Goal: Task Accomplishment & Management: Manage account settings

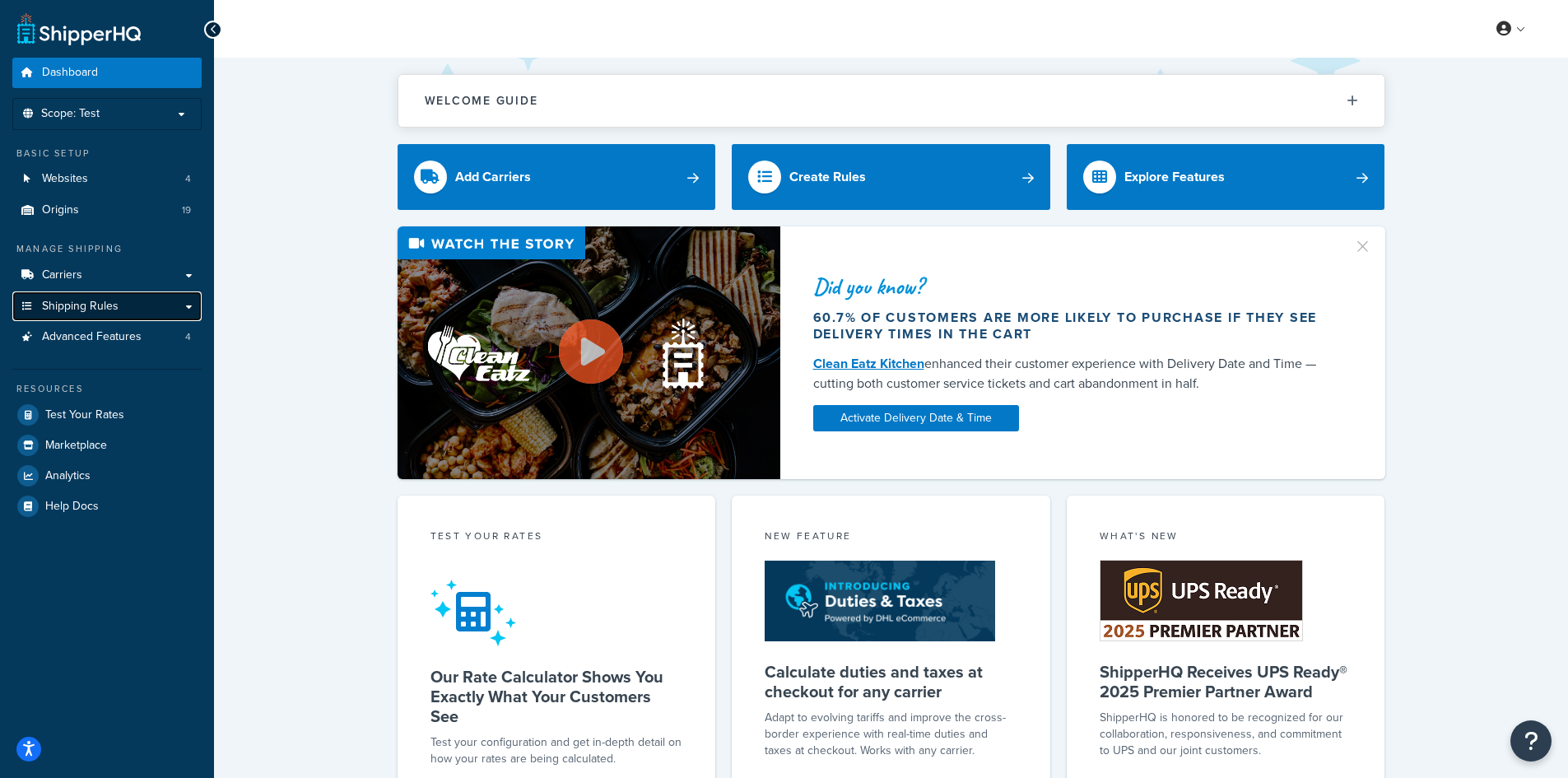
click at [119, 299] on link "Shipping Rules" at bounding box center [107, 307] width 189 height 30
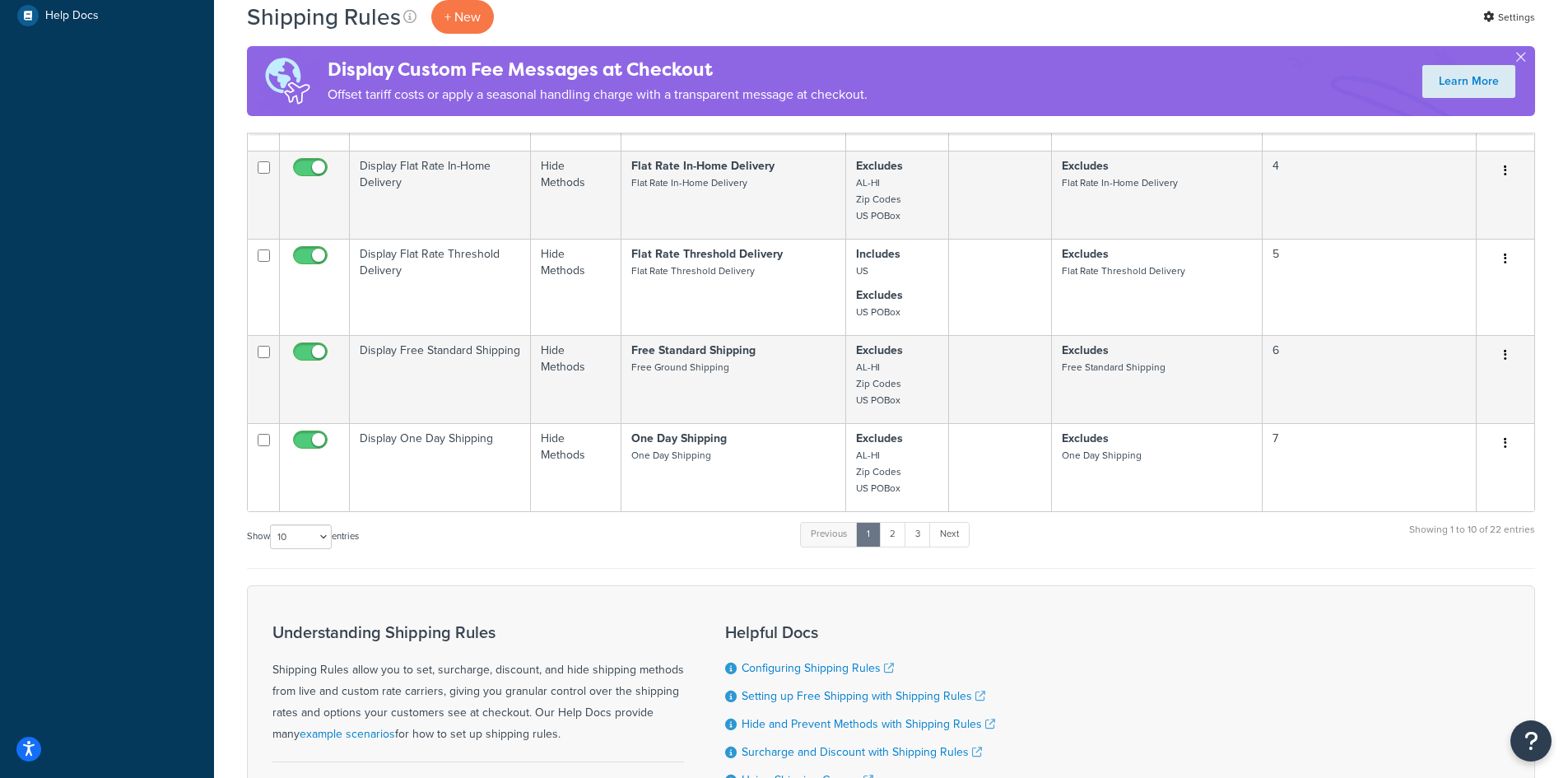
scroll to position [857, 0]
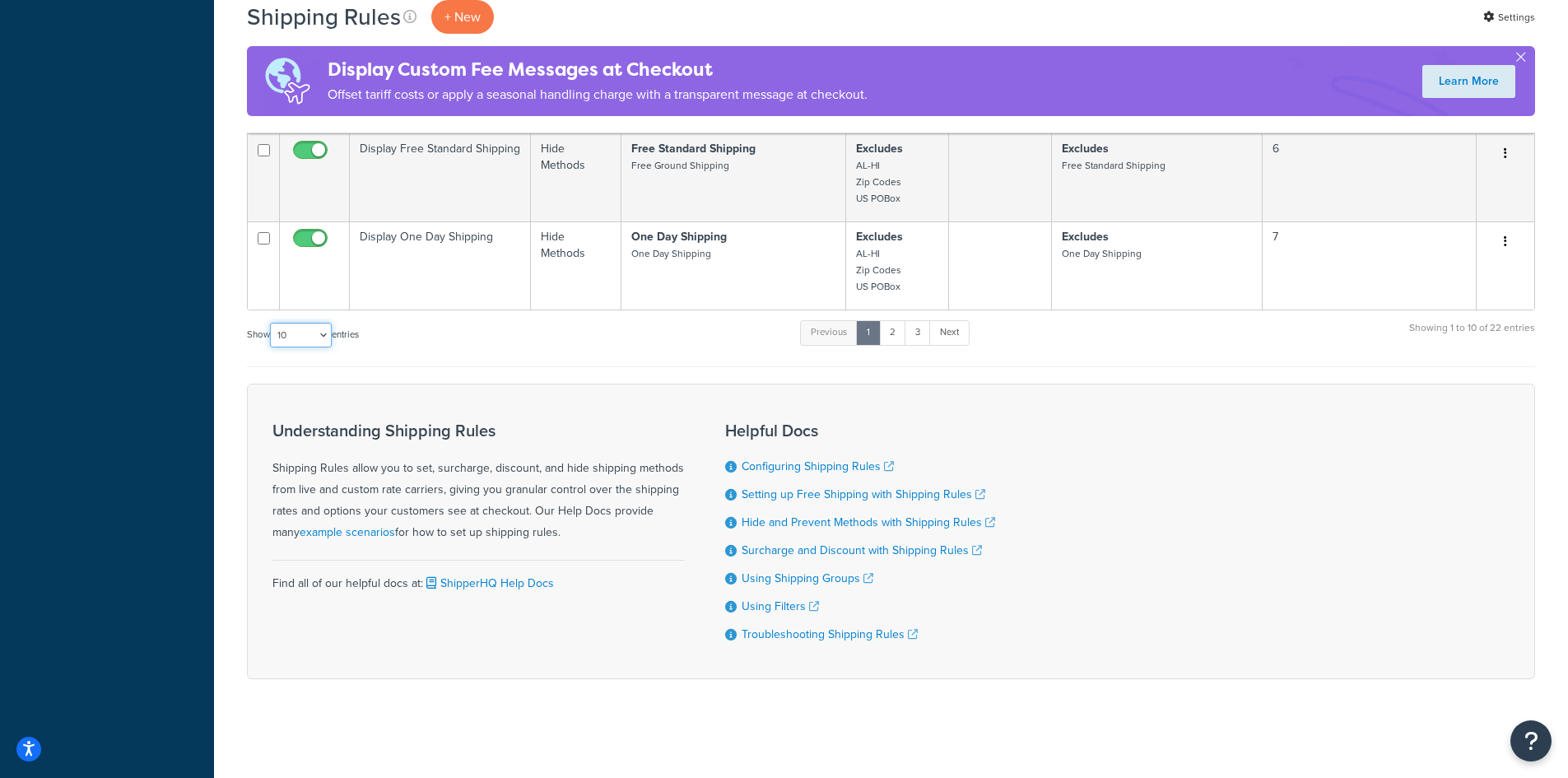
drag, startPoint x: 290, startPoint y: 328, endPoint x: 293, endPoint y: 340, distance: 12.4
click at [290, 328] on select "10 15 25 50 100 1000" at bounding box center [301, 335] width 62 height 24
click at [299, 324] on select "10 15 25 50 100 1000" at bounding box center [301, 335] width 62 height 24
select select "1000"
click at [272, 323] on select "10 15 25 50 100 1000" at bounding box center [301, 335] width 62 height 24
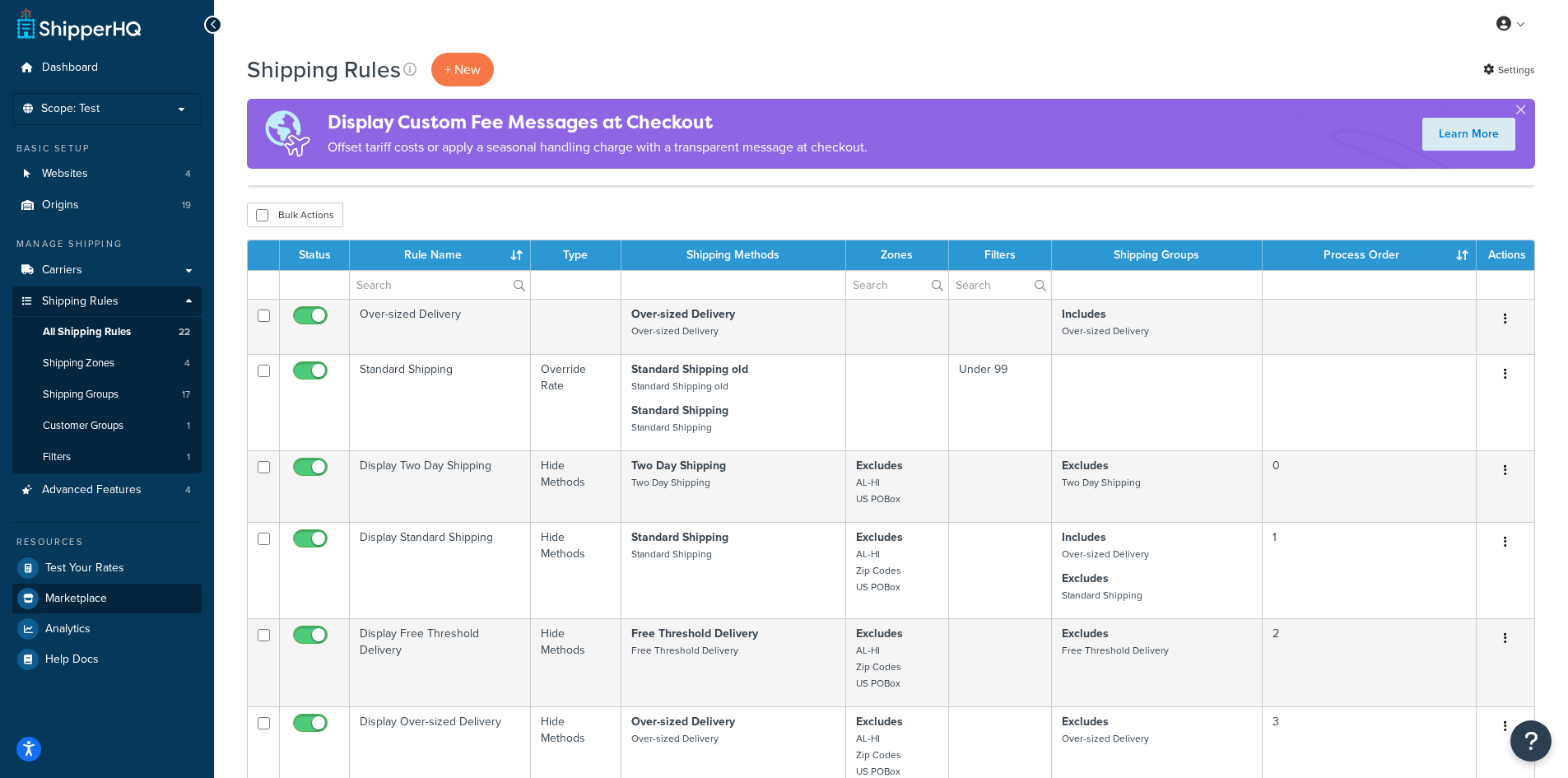
scroll to position [0, 0]
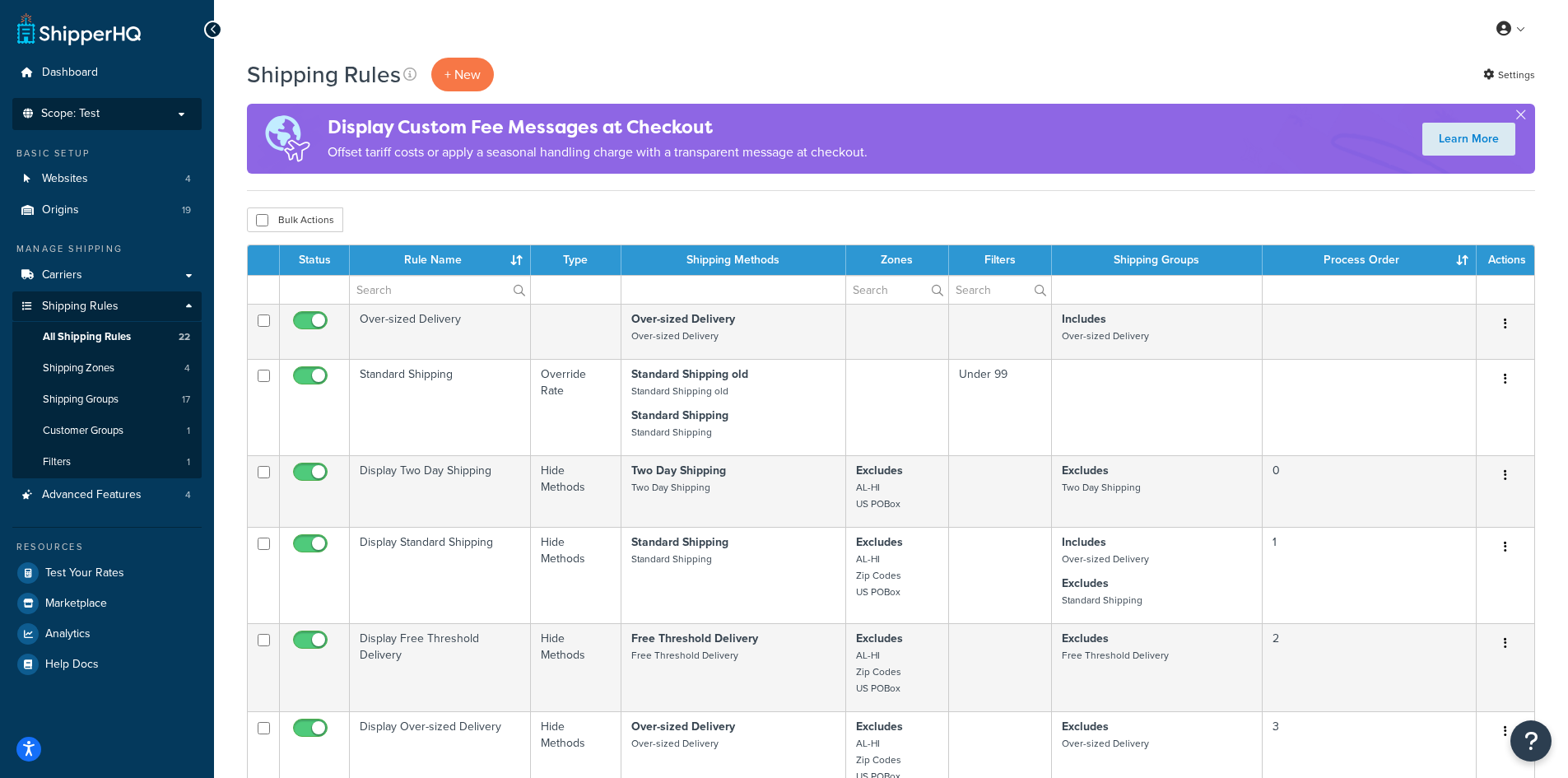
click at [96, 119] on span "Scope: Test" at bounding box center [70, 114] width 59 height 14
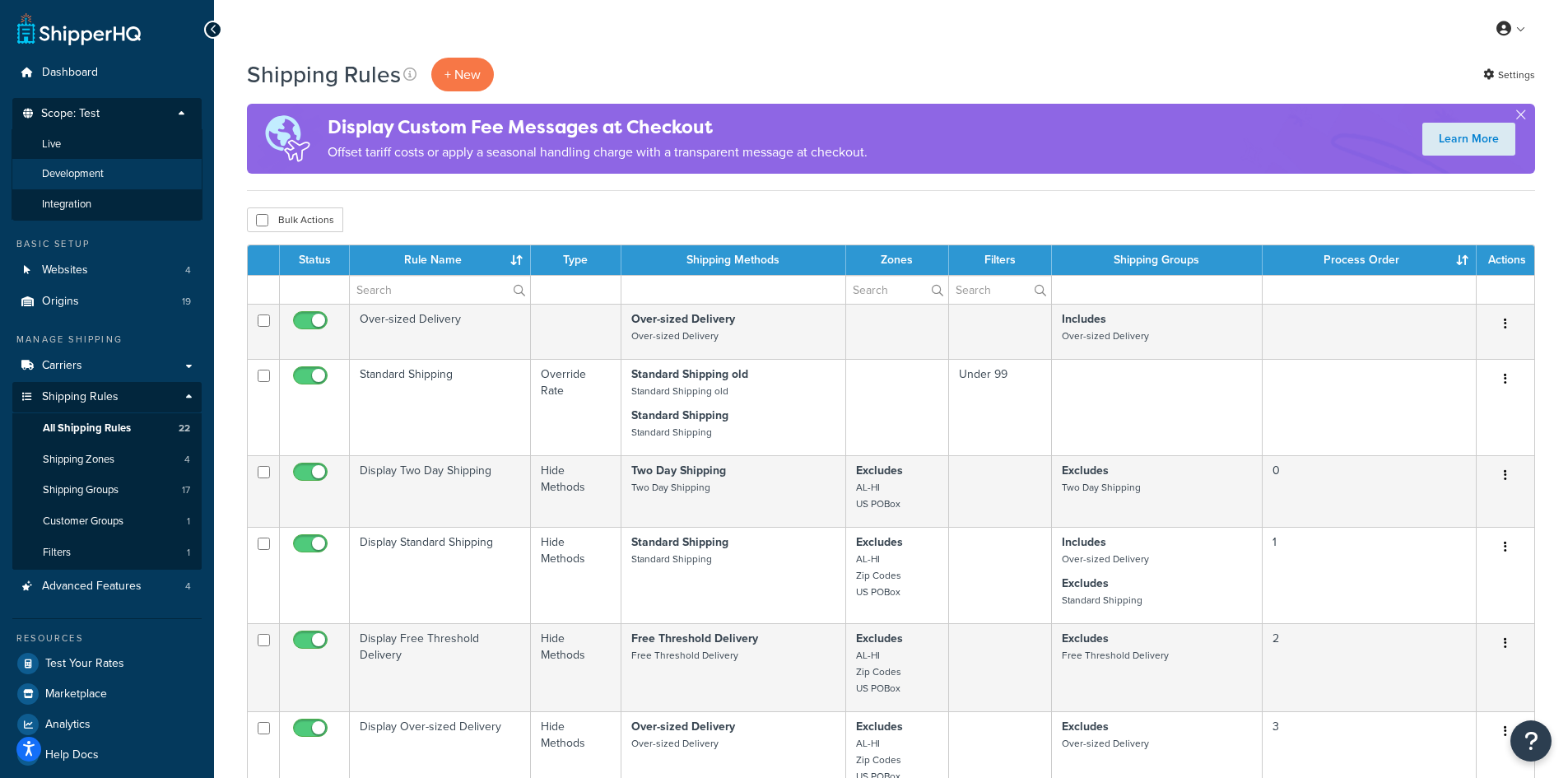
click at [98, 175] on span "Development" at bounding box center [73, 174] width 62 height 14
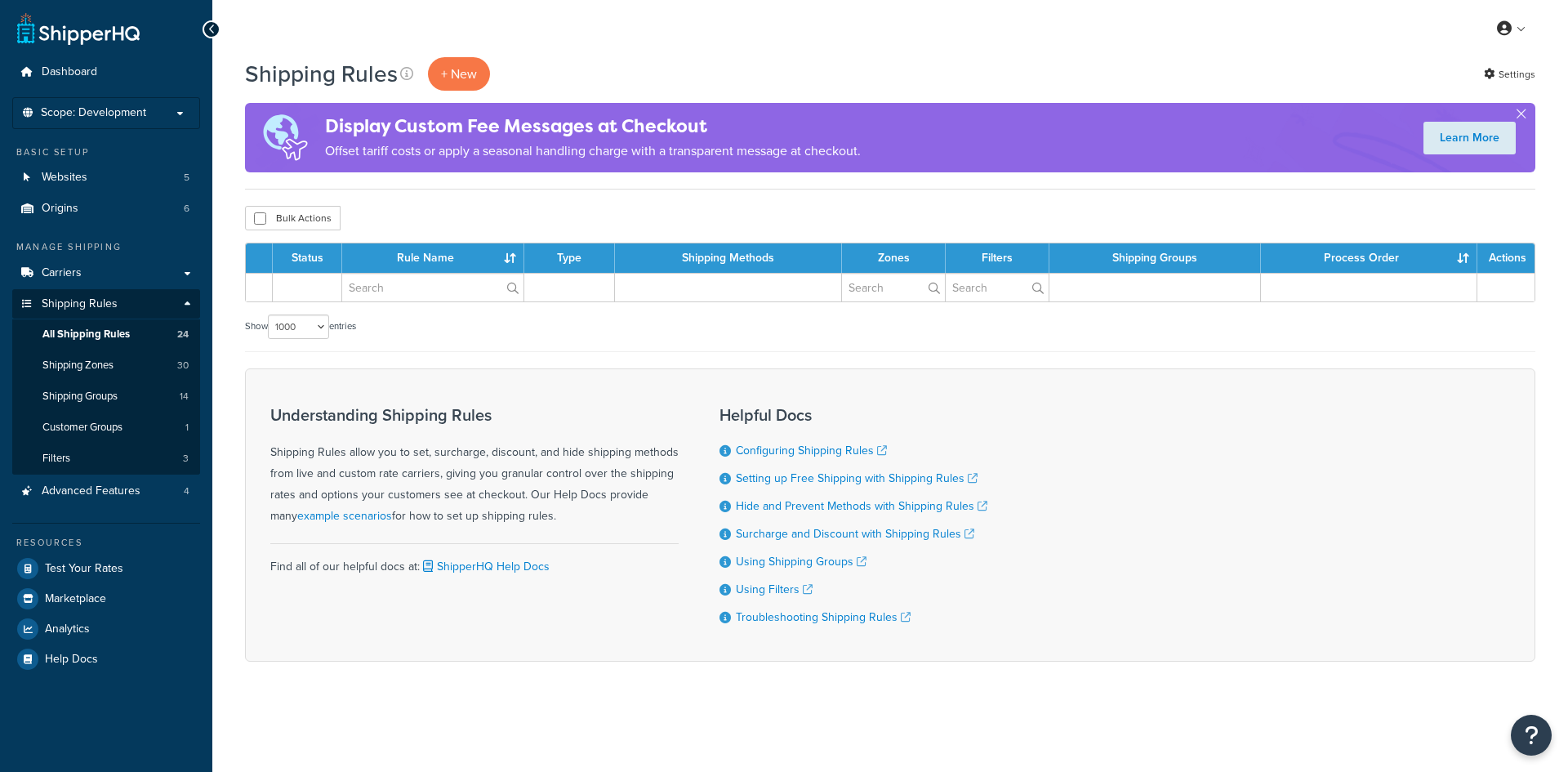
select select "1000"
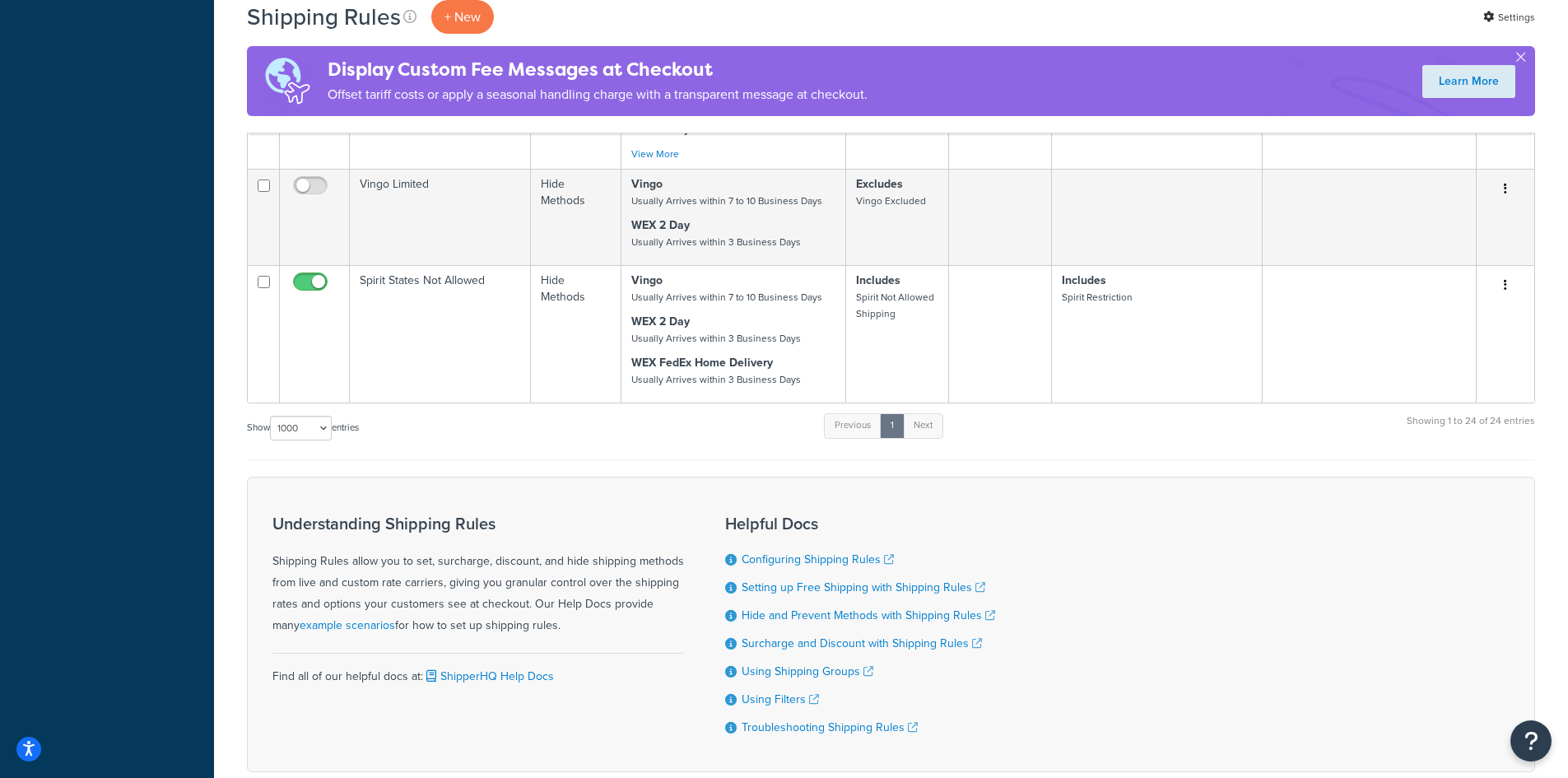
scroll to position [1917, 0]
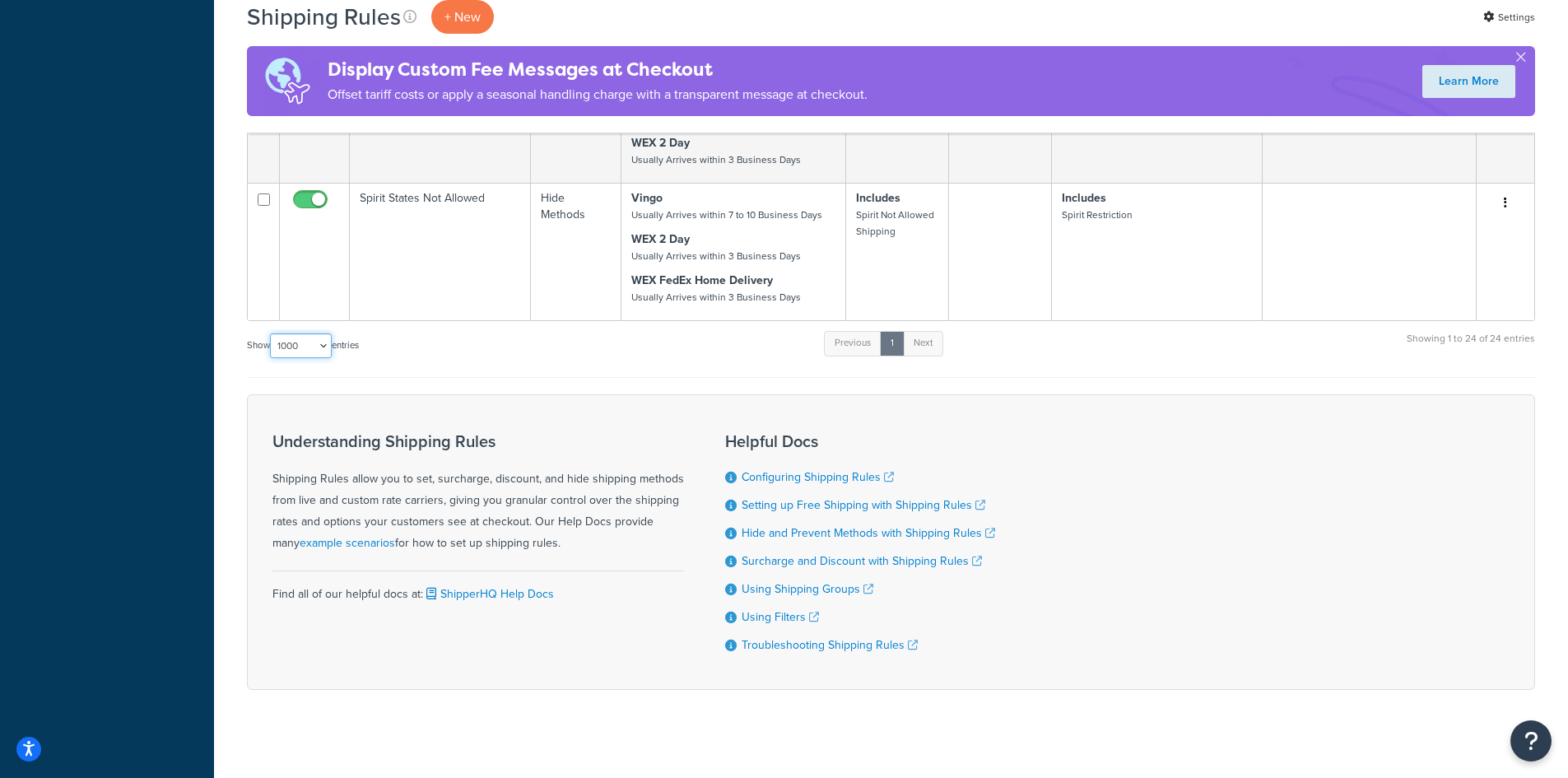
click at [305, 334] on select "10 15 25 50 100 1000" at bounding box center [301, 345] width 62 height 24
click at [272, 334] on select "10 15 25 50 100 1000" at bounding box center [301, 345] width 62 height 24
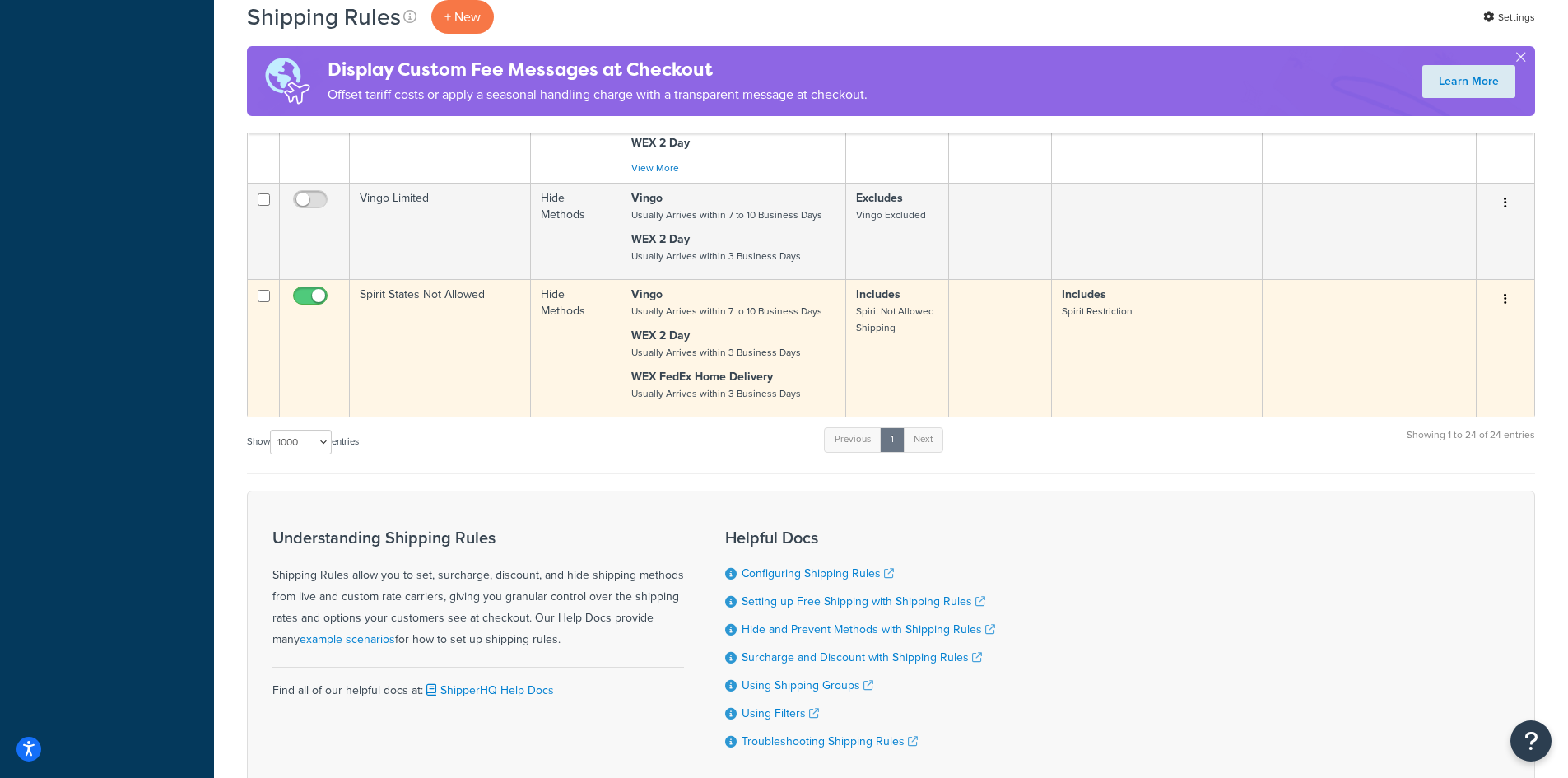
scroll to position [1835, 0]
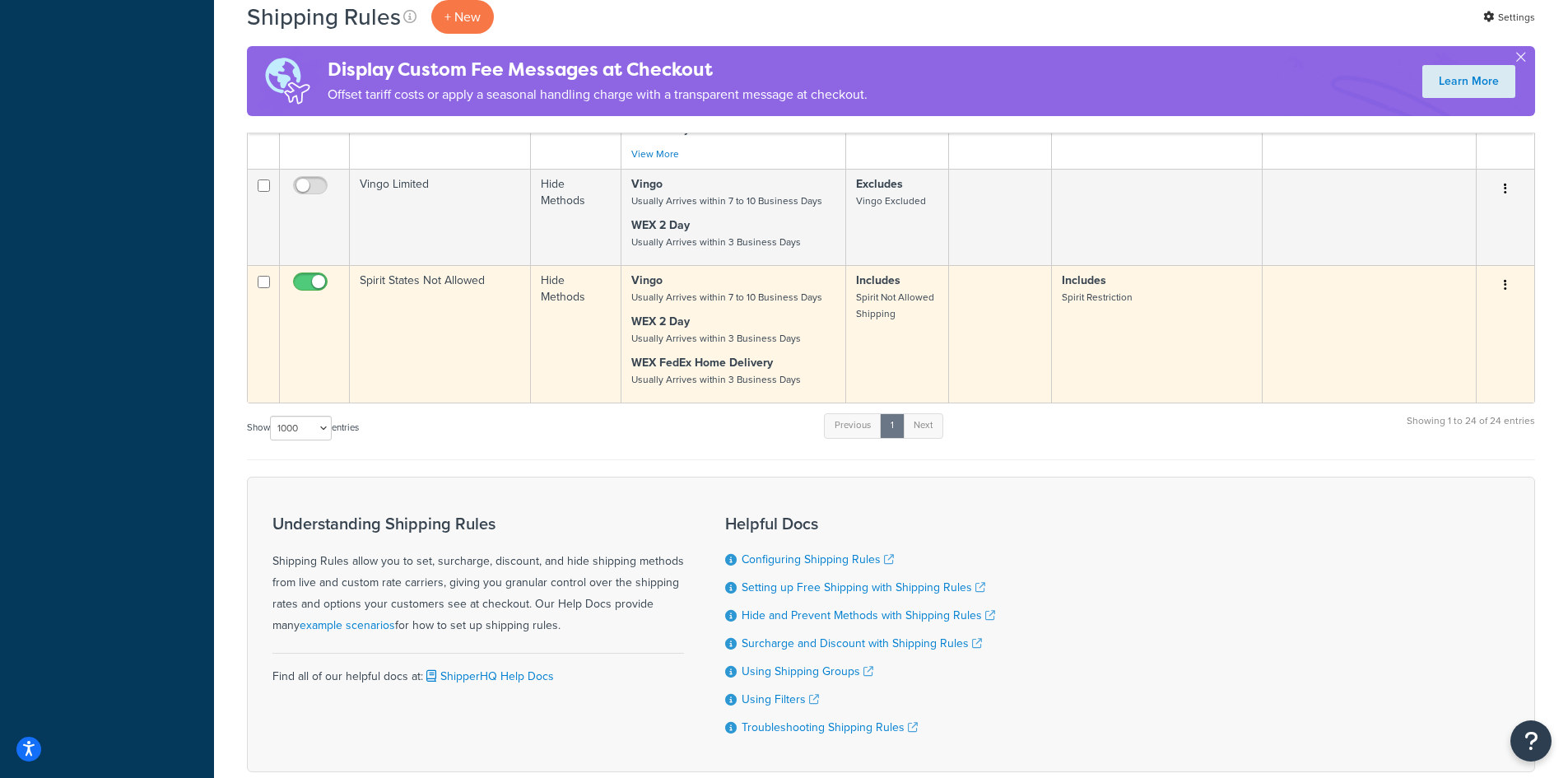
click at [1193, 305] on td "Includes Spirit Restriction" at bounding box center [1157, 334] width 210 height 137
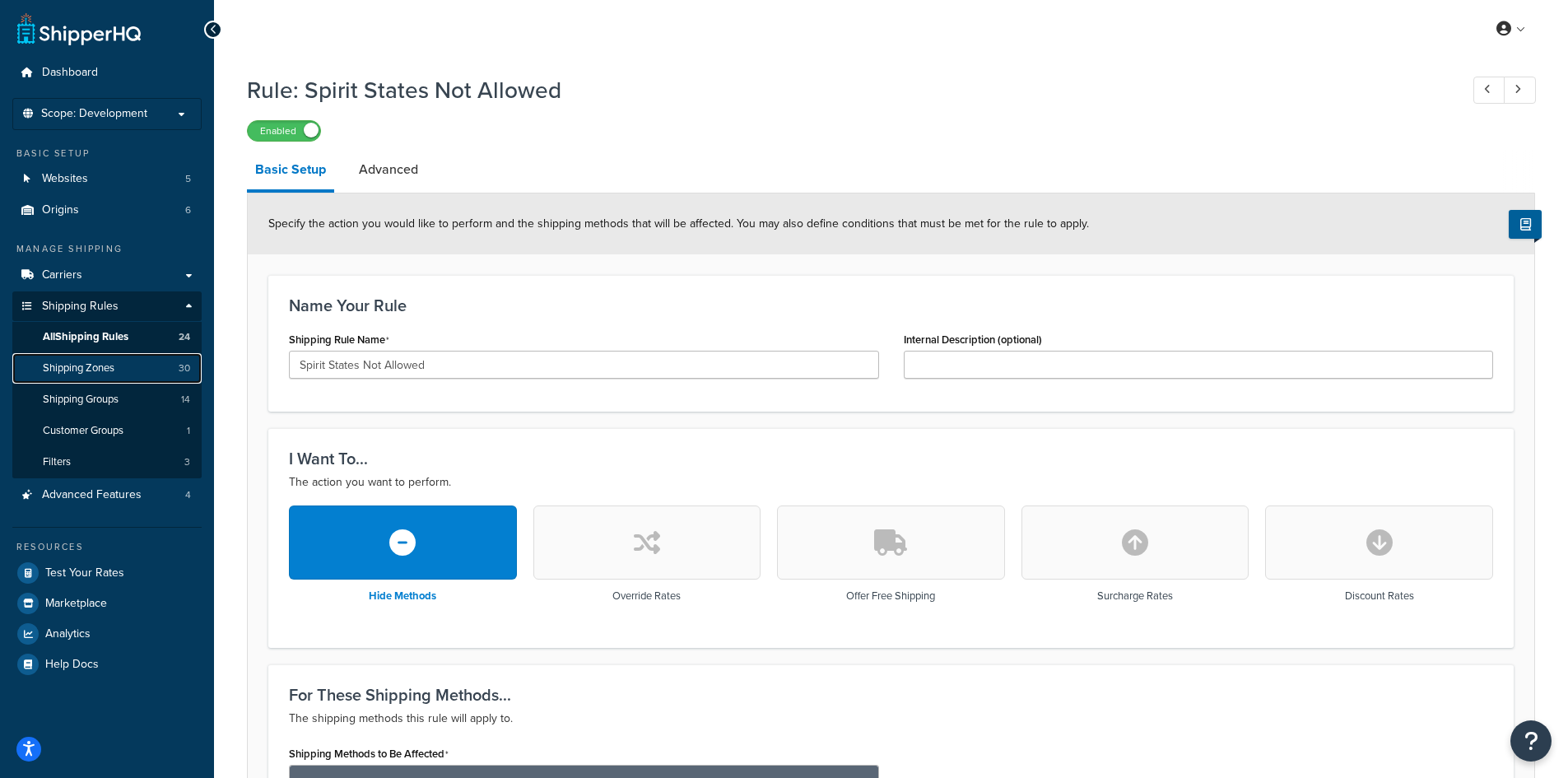
click at [109, 376] on link "Shipping Zones 30" at bounding box center [107, 368] width 189 height 30
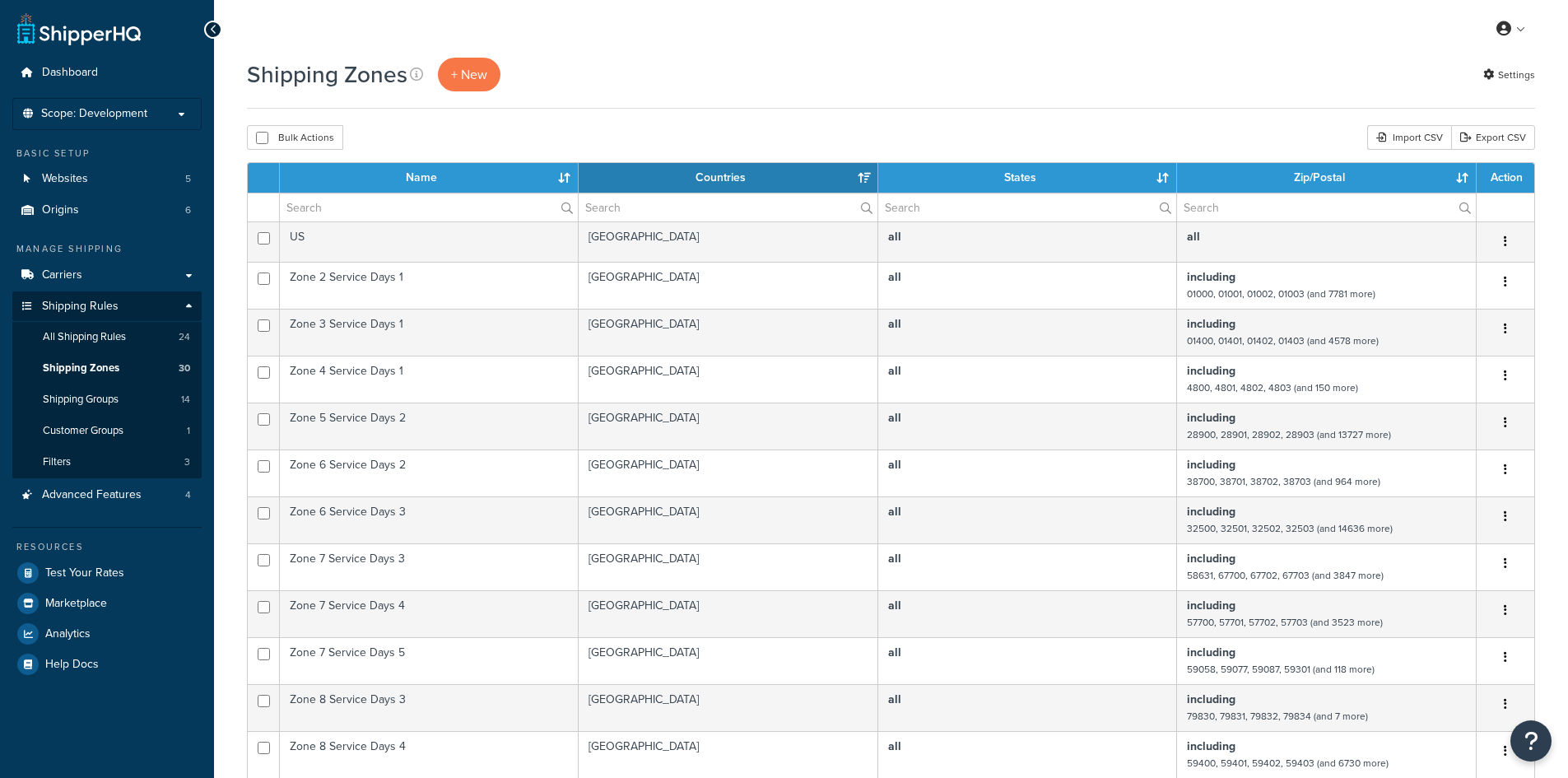
select select "15"
click at [474, 81] on span "+ New" at bounding box center [468, 75] width 36 height 19
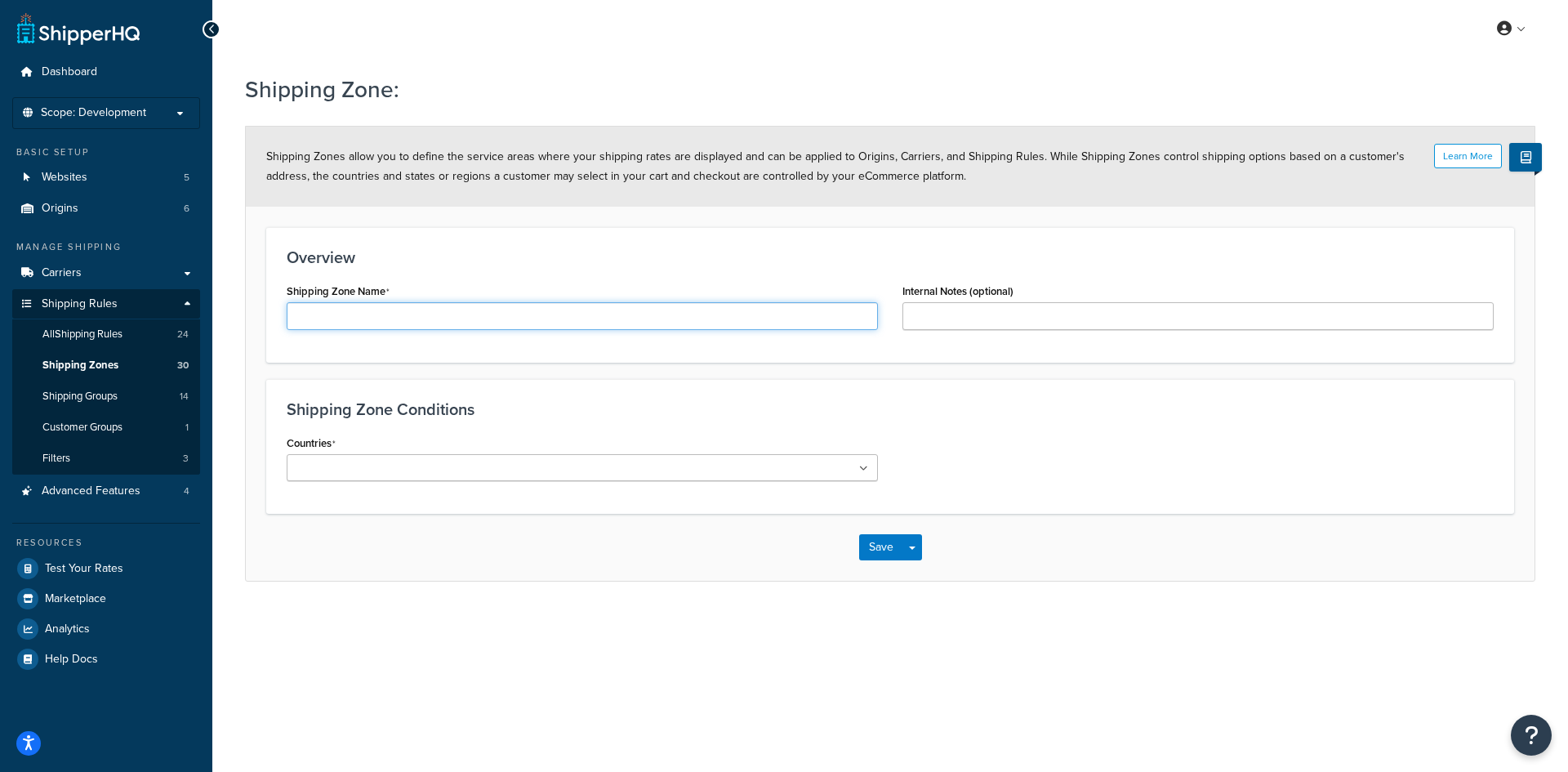
click at [440, 314] on input "Shipping Zone Name" at bounding box center [582, 315] width 591 height 27
type input "S"
type input "States Not Allowed Expedited"
click at [418, 473] on input "Countries" at bounding box center [364, 469] width 145 height 18
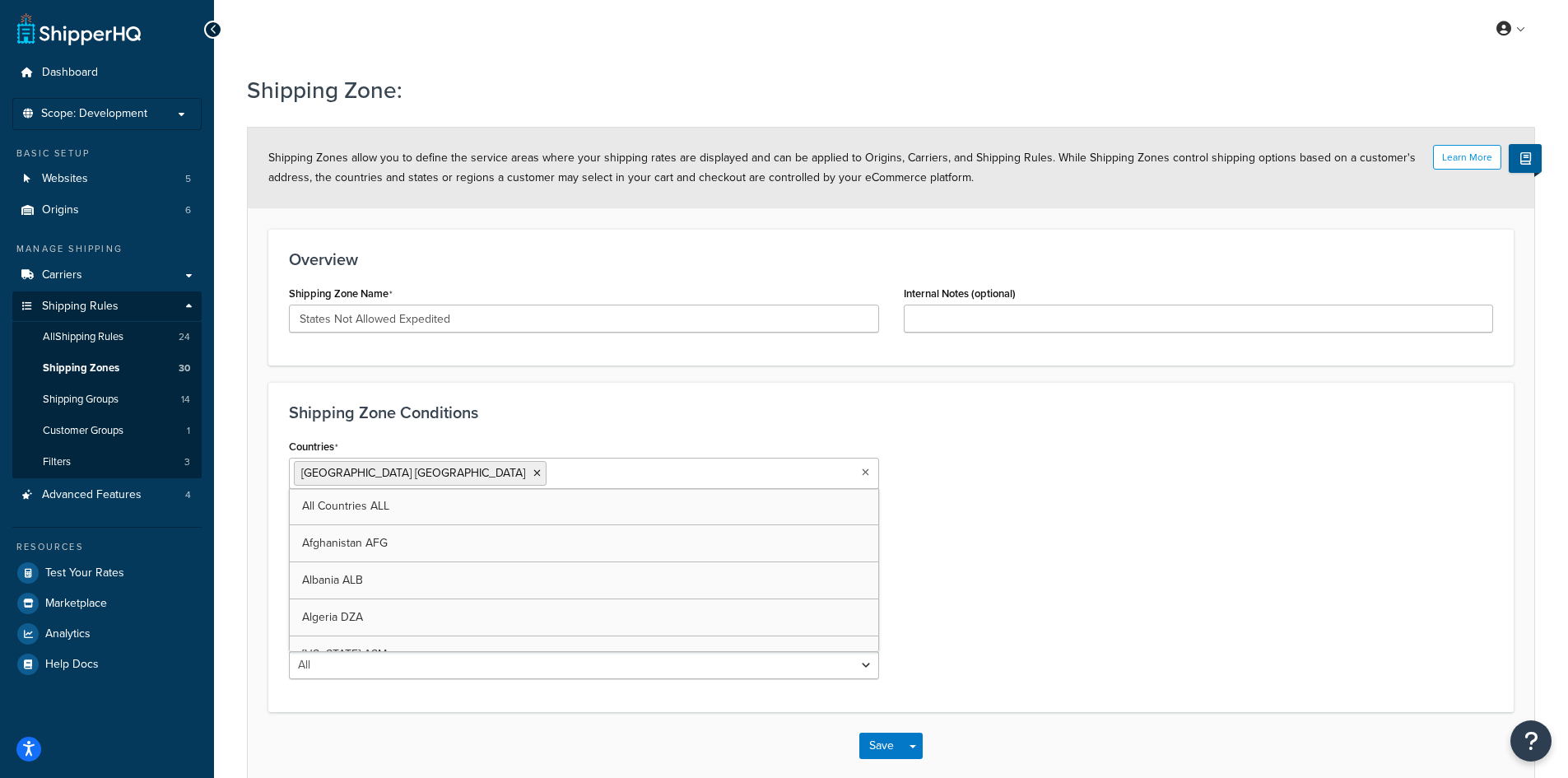
click at [528, 408] on h3 "Shipping Zone Conditions" at bounding box center [891, 412] width 1204 height 18
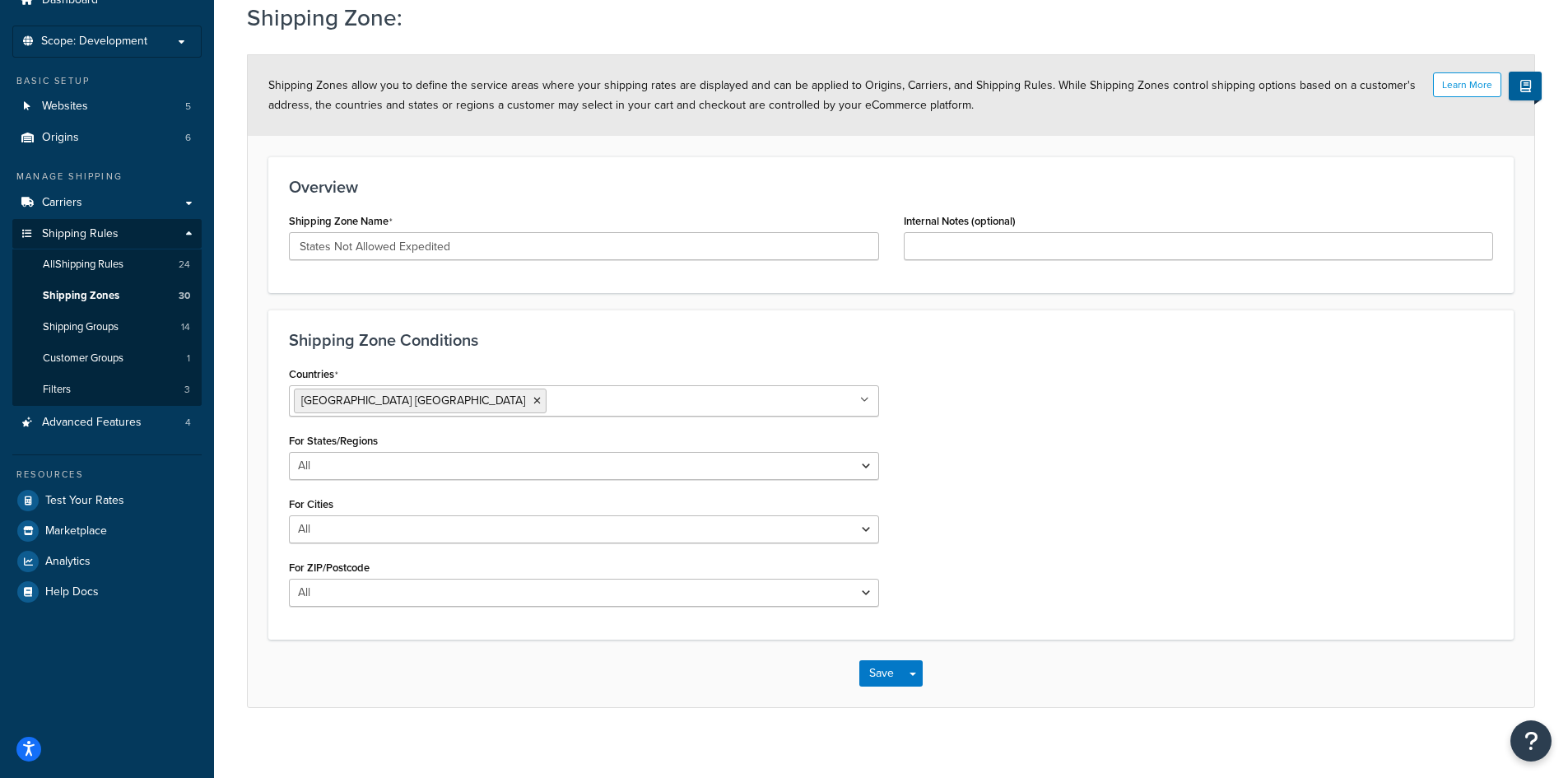
scroll to position [85, 0]
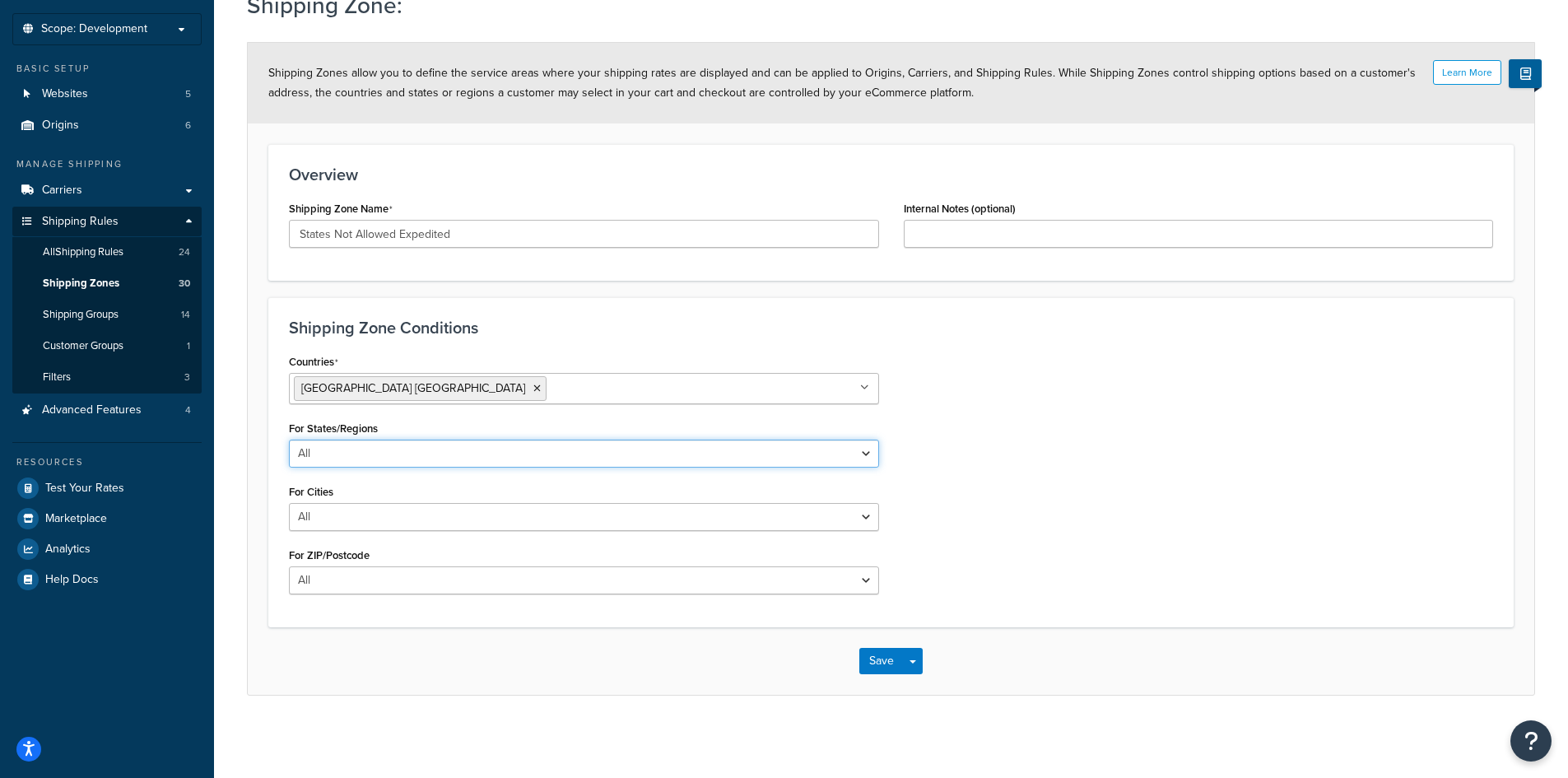
click at [424, 449] on select "All Including Excluding" at bounding box center [584, 454] width 590 height 28
select select "including"
click at [289, 440] on select "All Including Excluding" at bounding box center [584, 454] width 590 height 28
click at [406, 516] on input "State/Regions" at bounding box center [367, 518] width 146 height 18
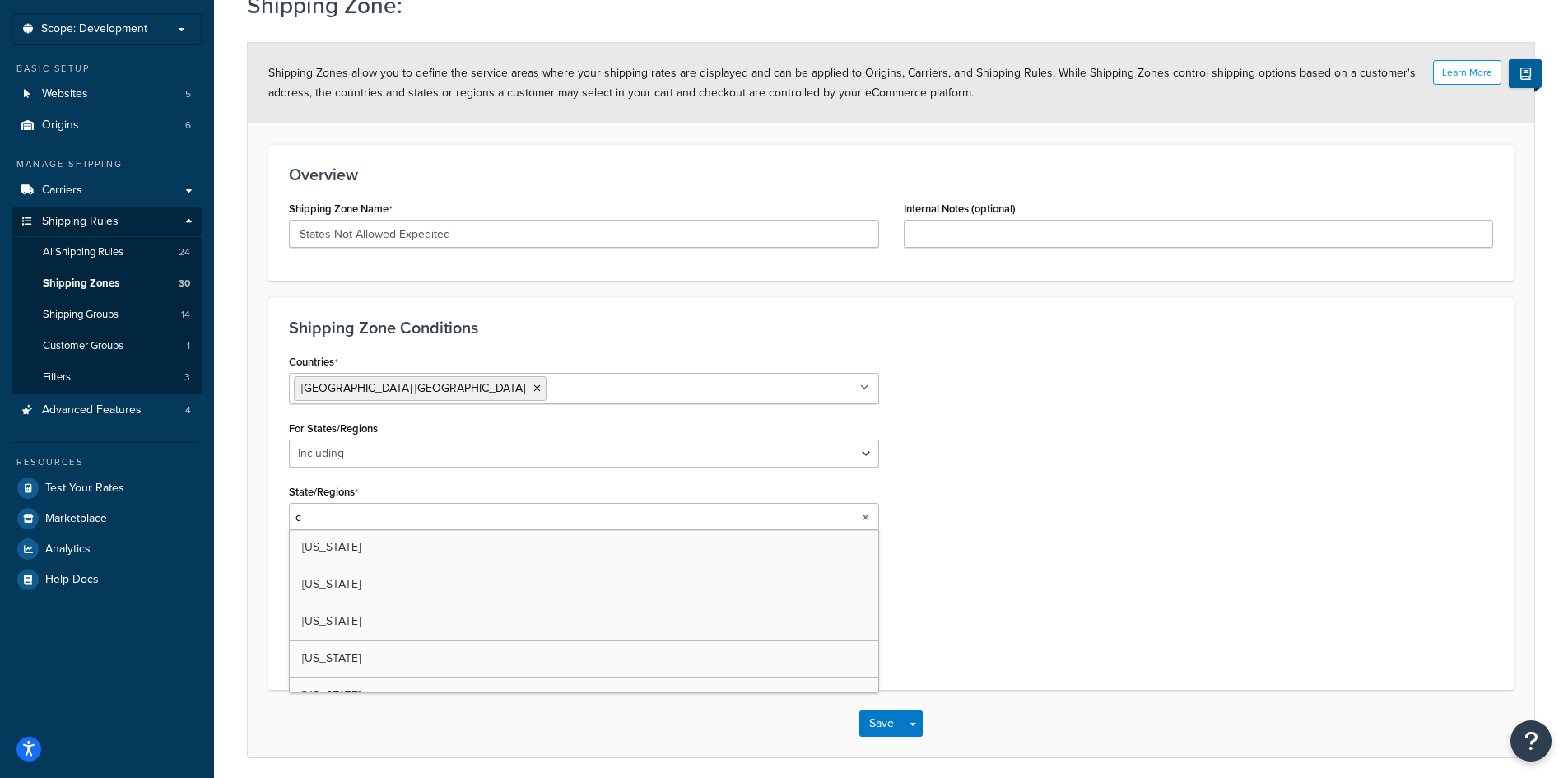
type input "co"
type input "de"
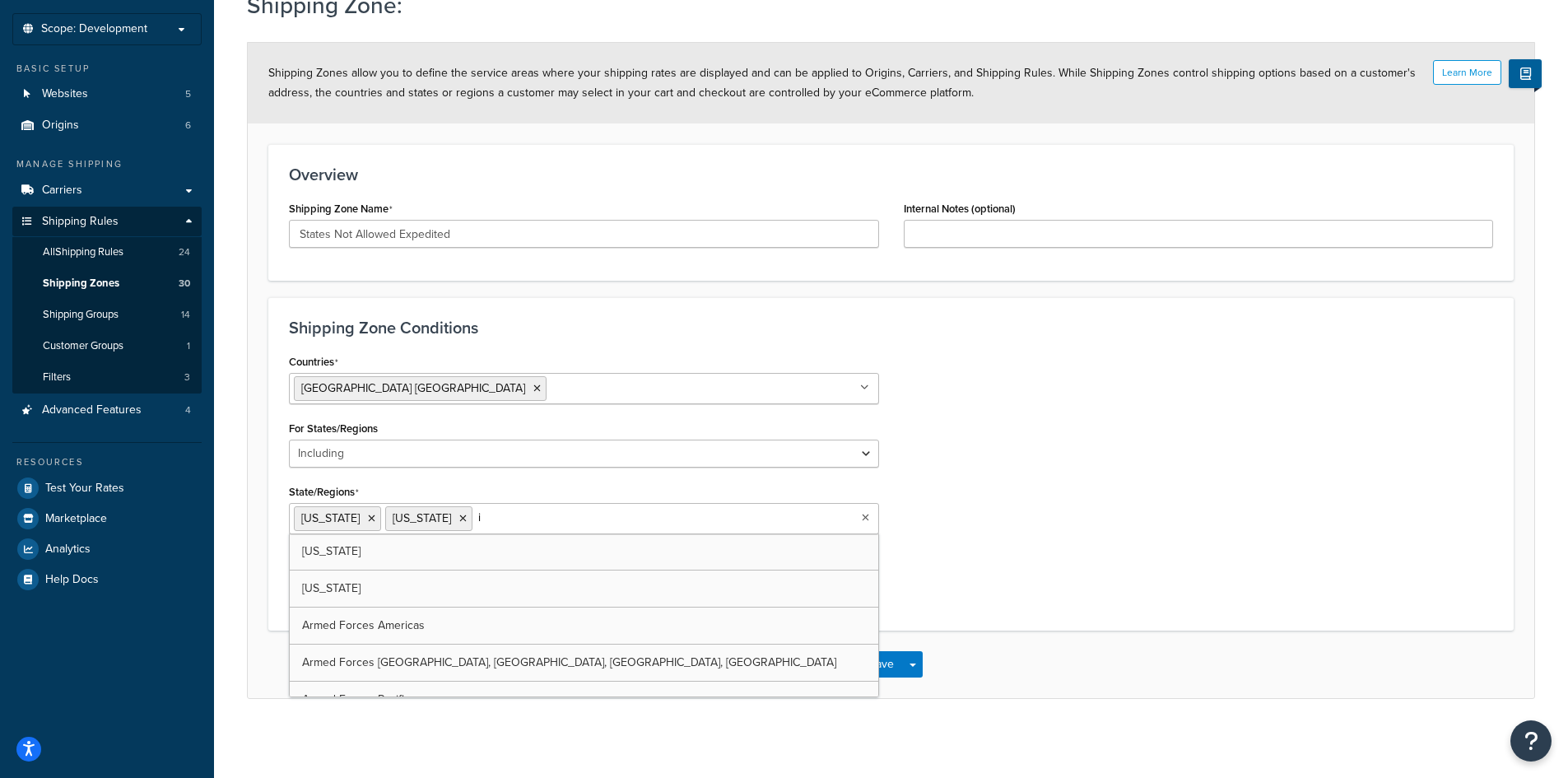
type input "id"
type input "il"
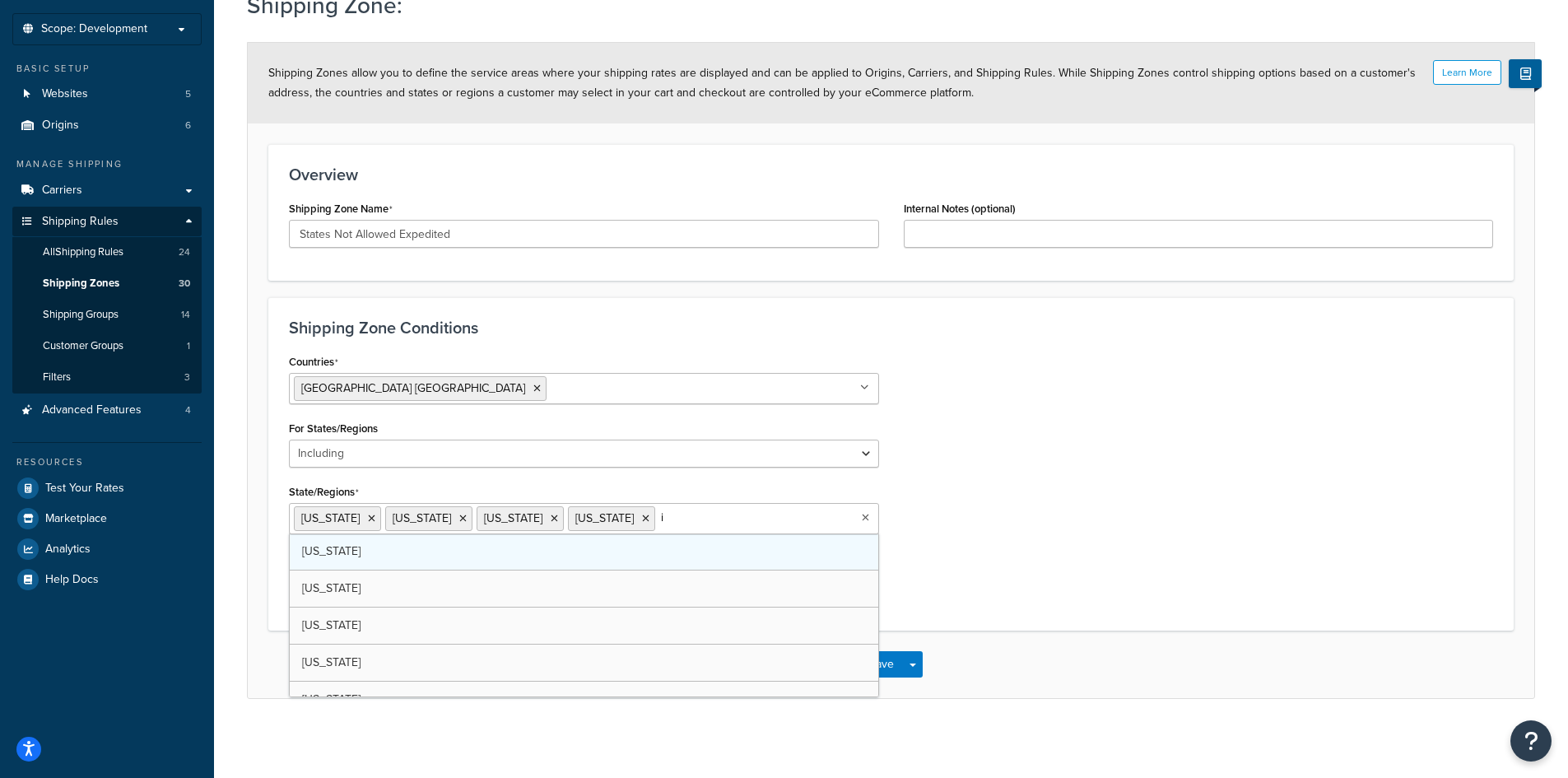
type input "in"
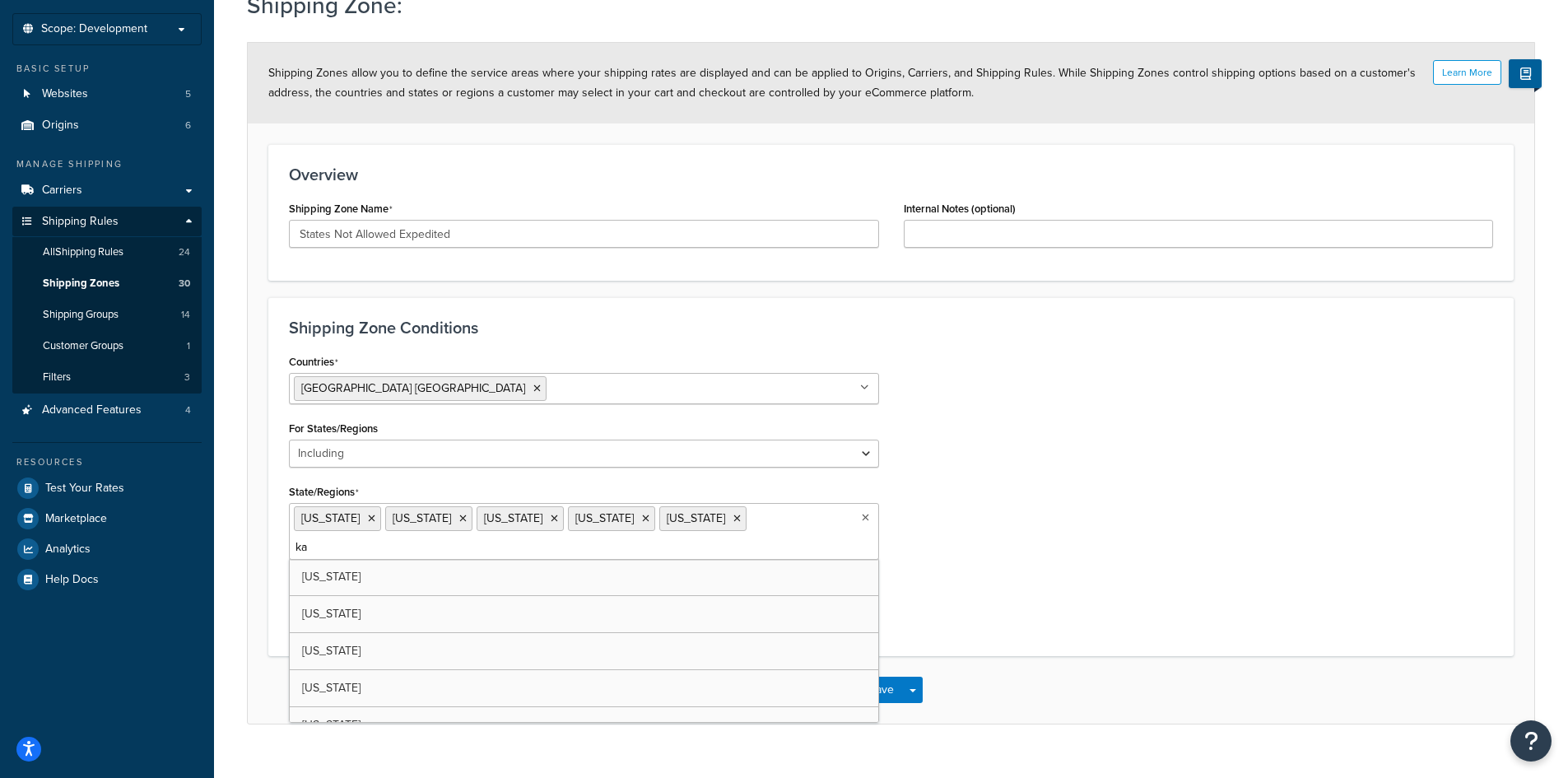
type input "kan"
click at [403, 548] on input "State/Regions" at bounding box center [367, 547] width 146 height 18
type input "mis"
type input "north"
type input "new me"
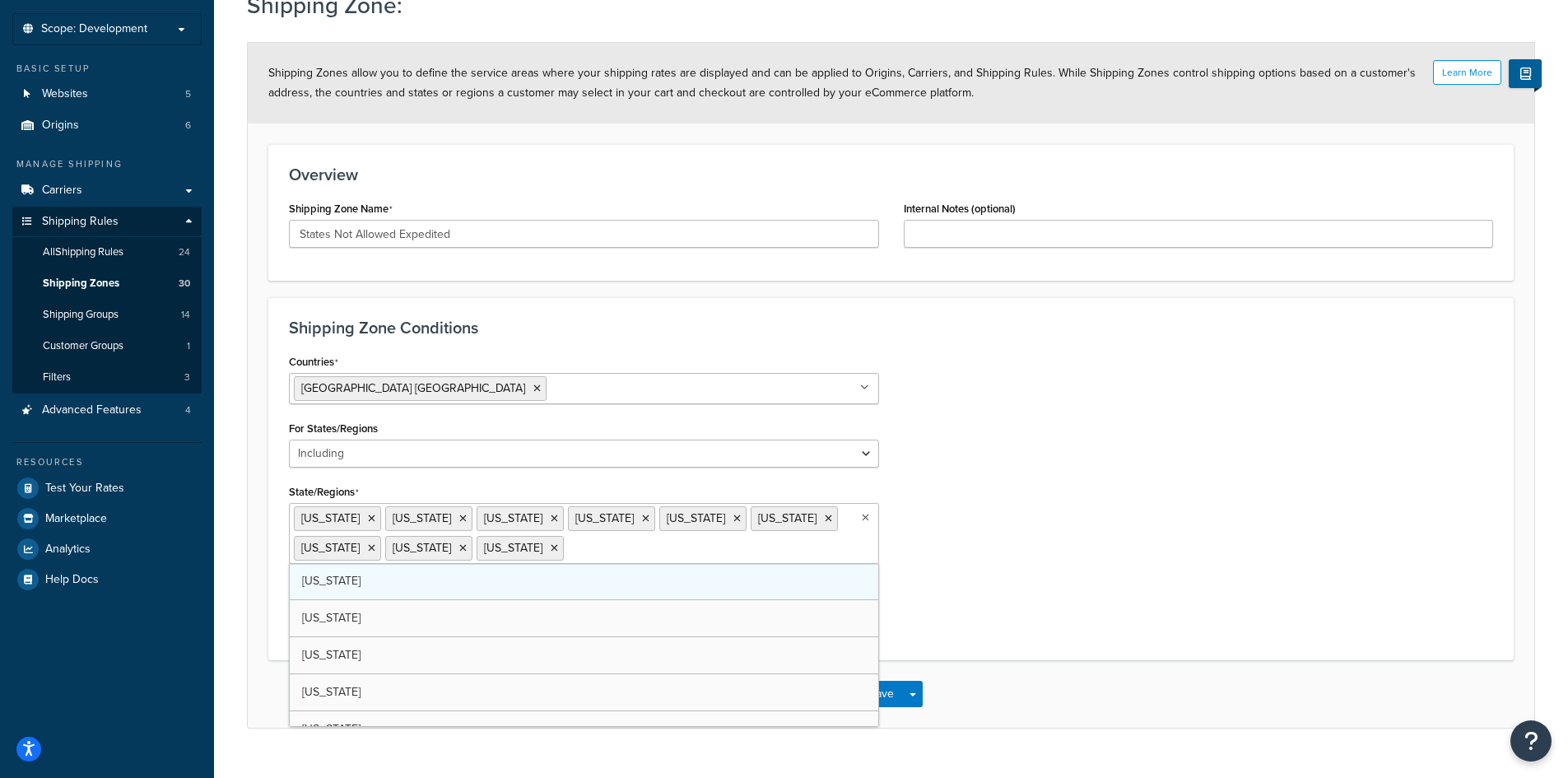
click at [572, 552] on input "State/Regions" at bounding box center [641, 547] width 146 height 18
type input "nev"
click at [660, 555] on input "State/Regions" at bounding box center [732, 547] width 146 height 18
type input "oh"
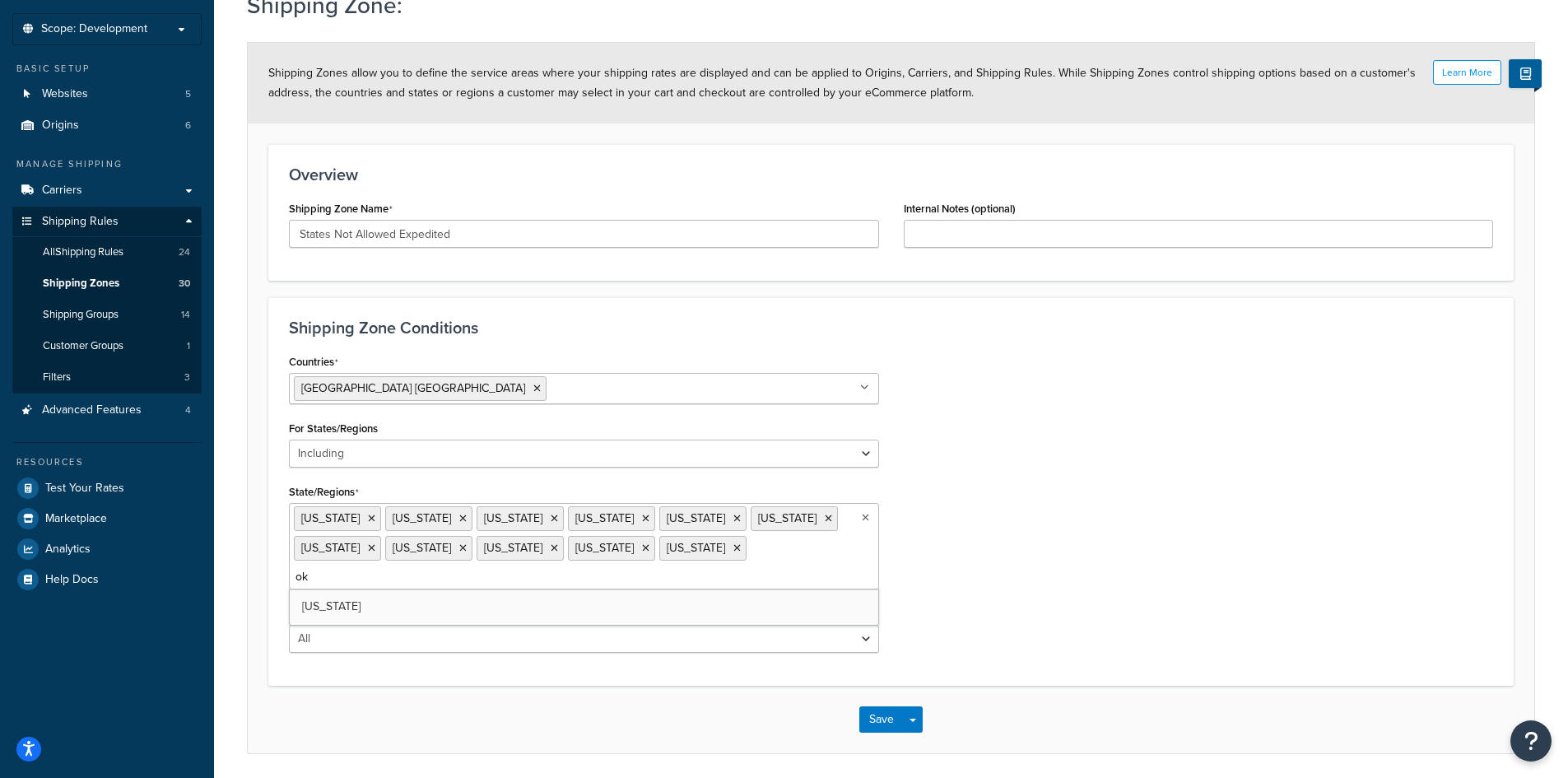
type input "okl"
type input "rhode"
type input "sou"
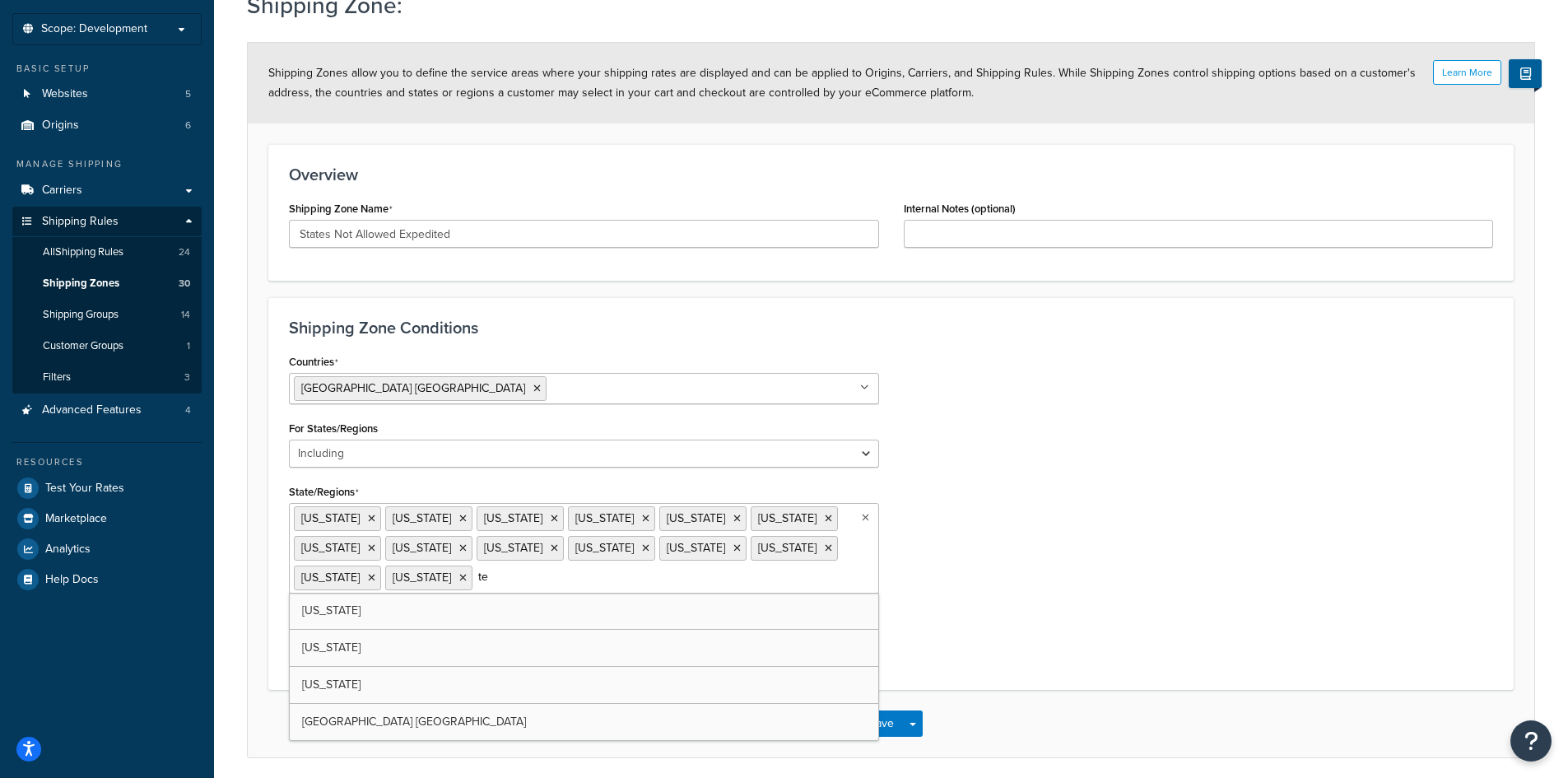
type input "tex"
type input "wi"
click at [1097, 606] on div "Countries United States USA All Countries ALL Afghanistan AFG Albania ALB Alger…" at bounding box center [891, 510] width 1229 height 319
click at [878, 723] on button "Save" at bounding box center [882, 724] width 44 height 26
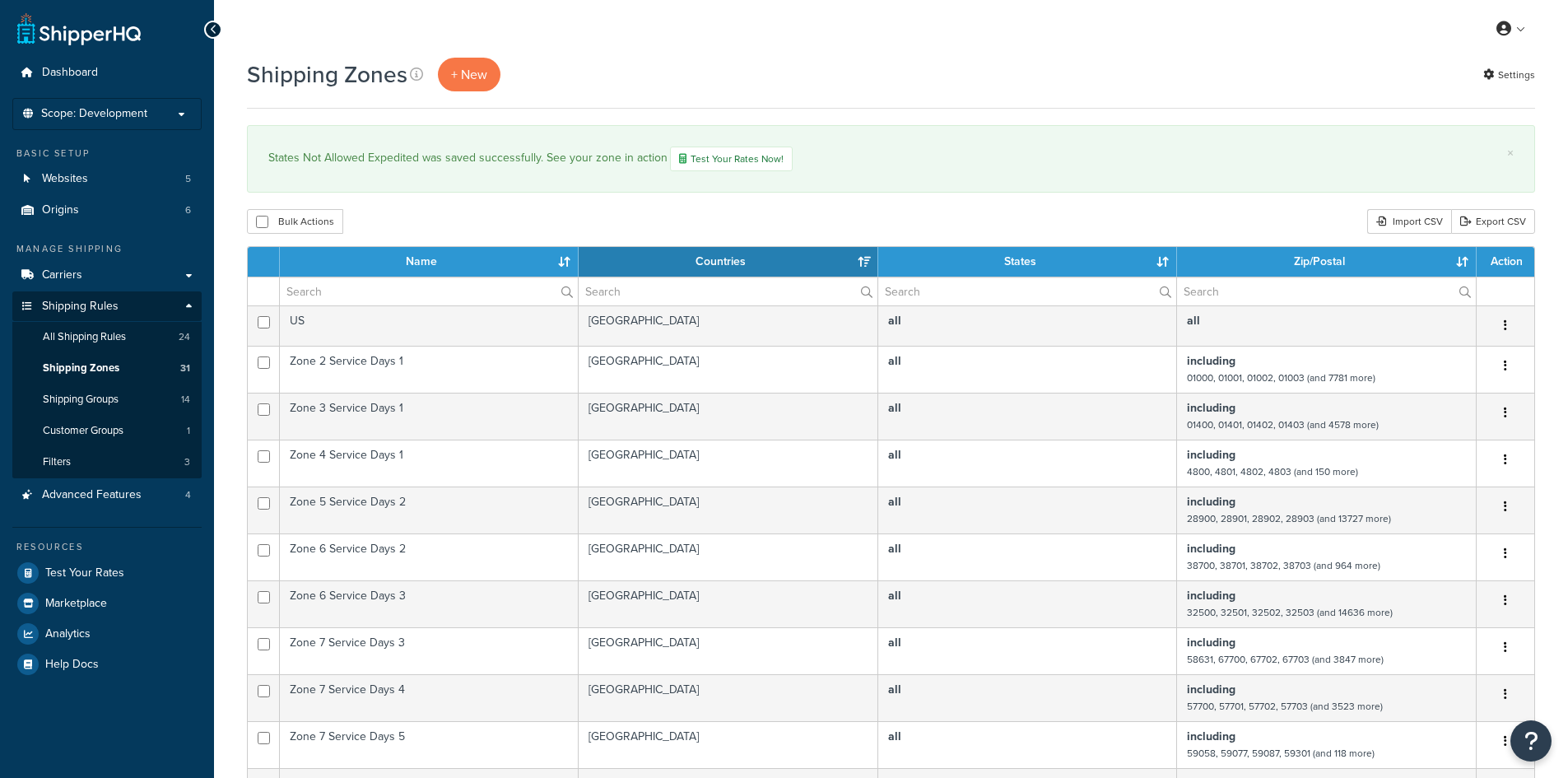
select select "15"
click at [116, 337] on span "All Shipping Rules" at bounding box center [84, 337] width 83 height 14
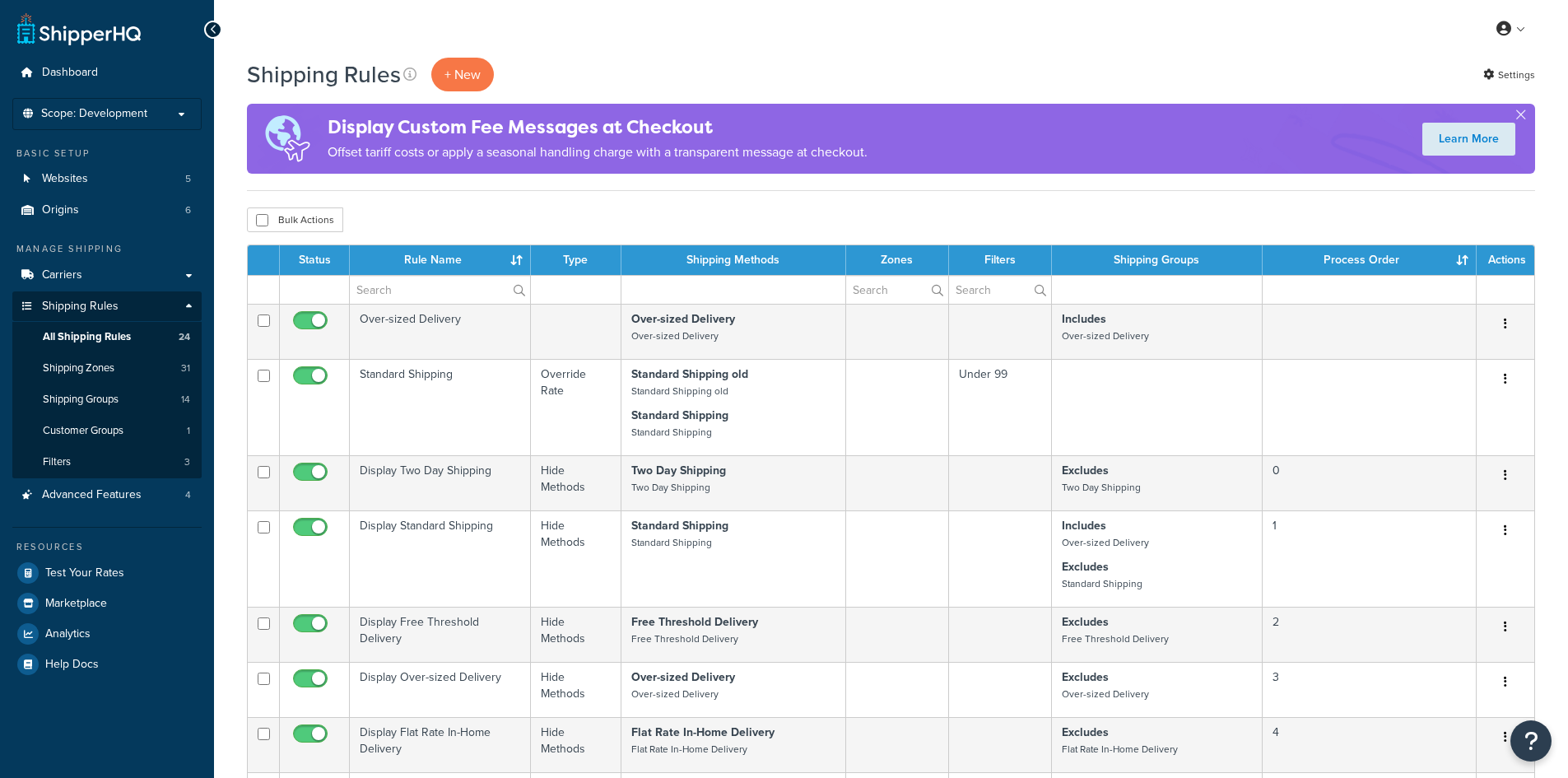
select select "1000"
click at [462, 65] on p "+ New" at bounding box center [463, 75] width 63 height 34
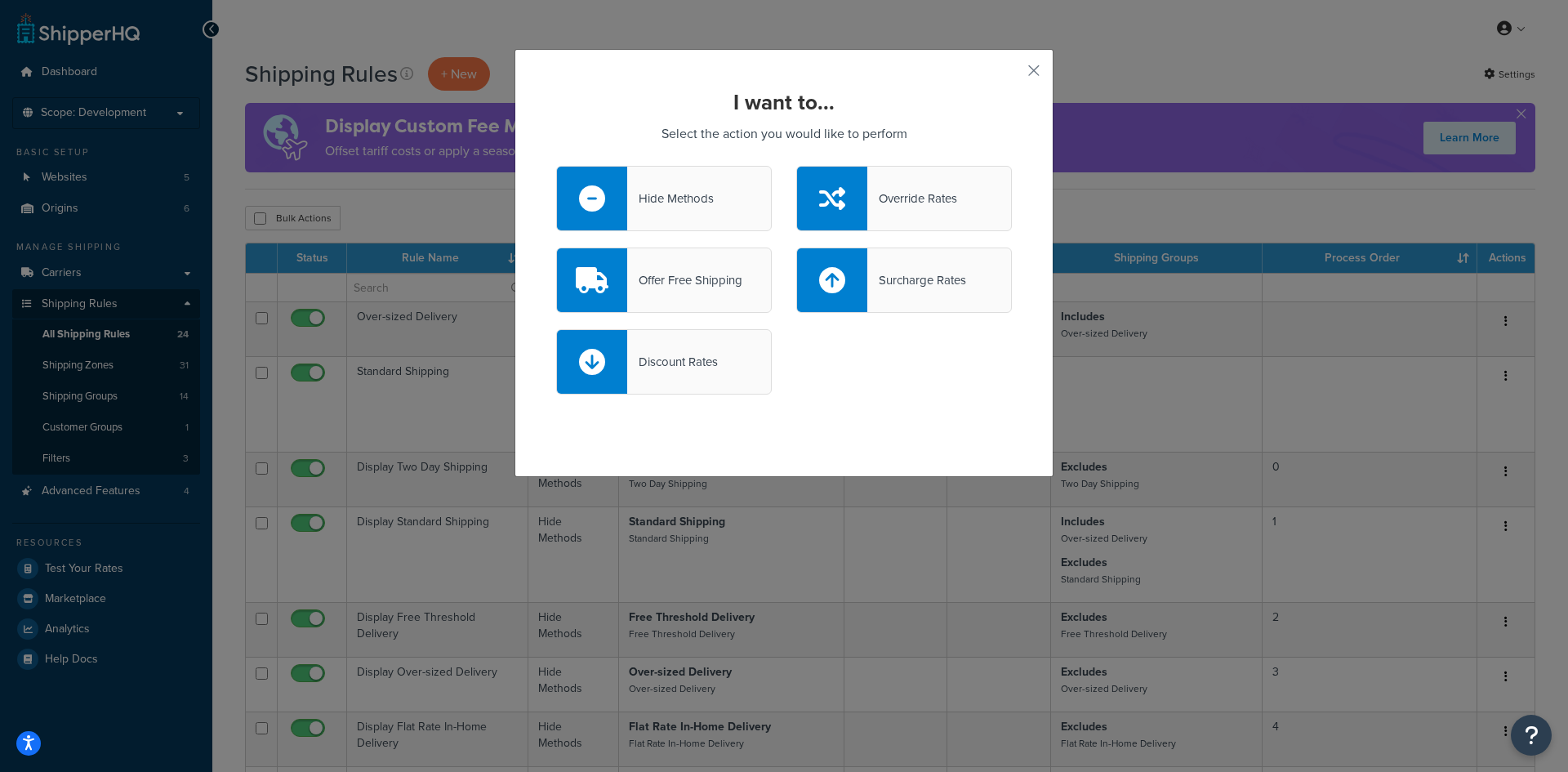
click at [693, 195] on div "Hide Methods" at bounding box center [670, 199] width 86 height 23
click at [0, 0] on input "Hide Methods" at bounding box center [0, 0] width 0 height 0
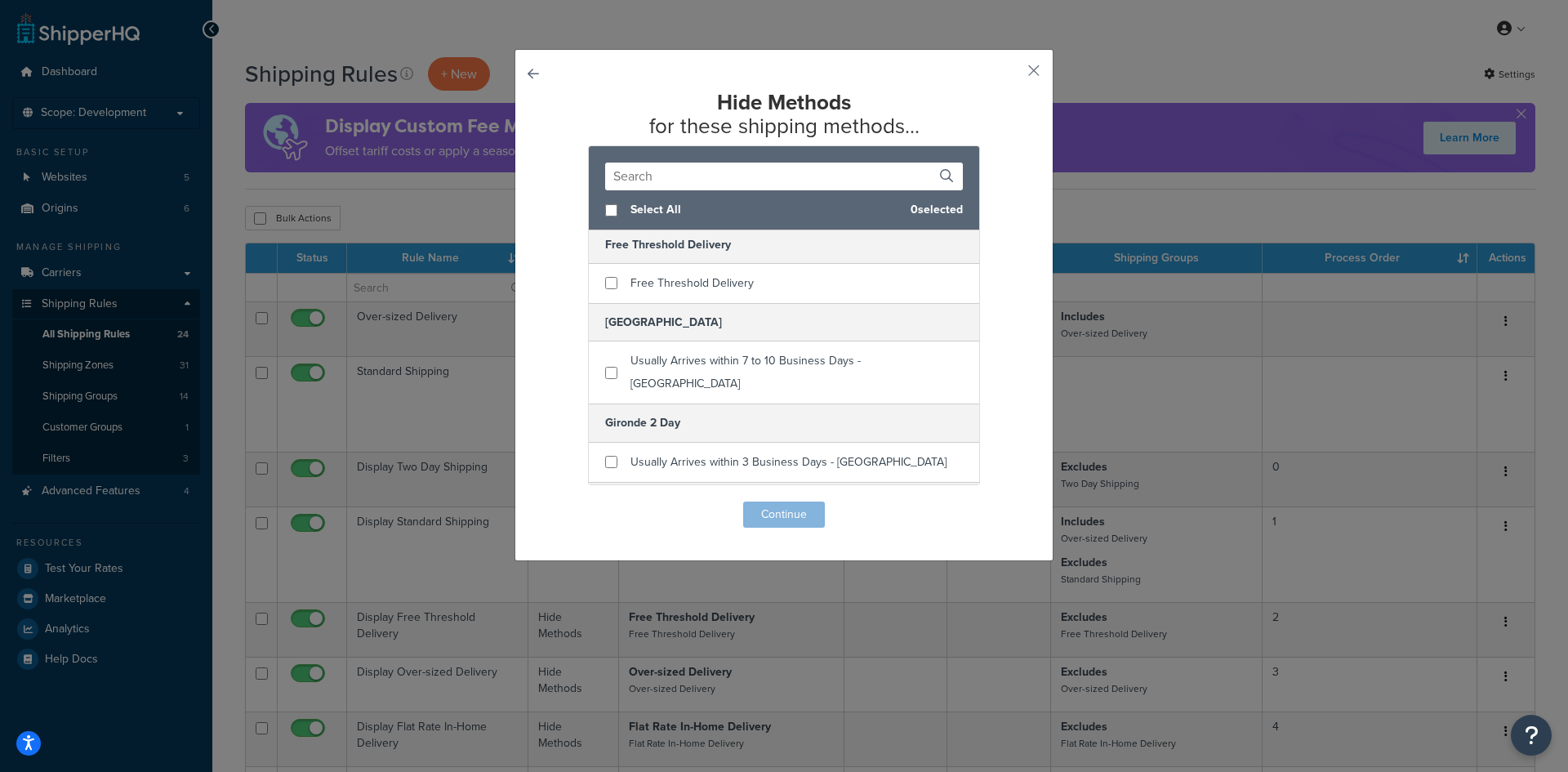
scroll to position [1405, 0]
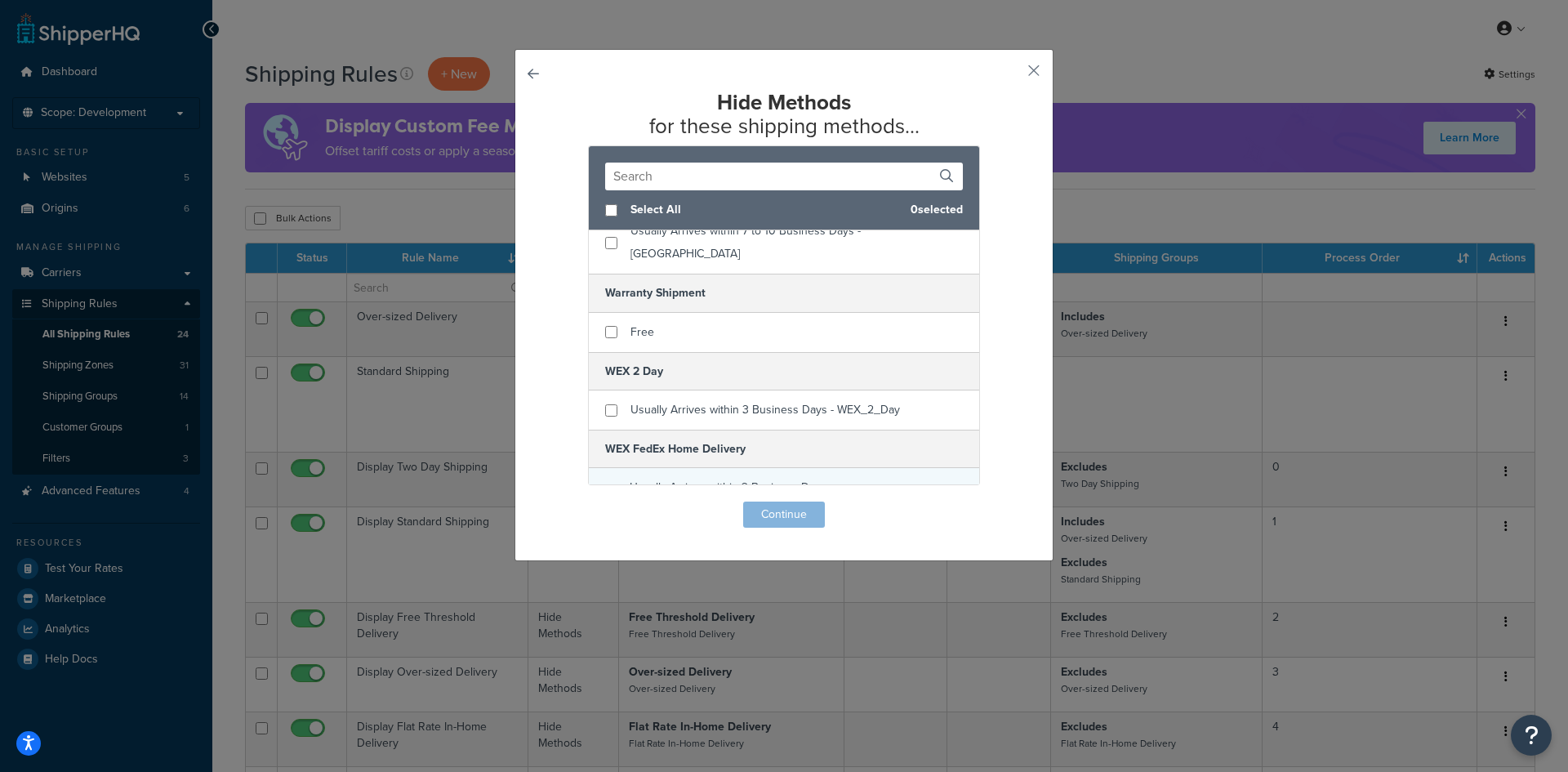
click at [605, 493] on input "checkbox" at bounding box center [611, 499] width 12 height 12
checkbox input "true"
click at [605, 404] on input "checkbox" at bounding box center [611, 410] width 12 height 12
checkbox input "true"
click at [767, 517] on button "Continue" at bounding box center [784, 514] width 81 height 26
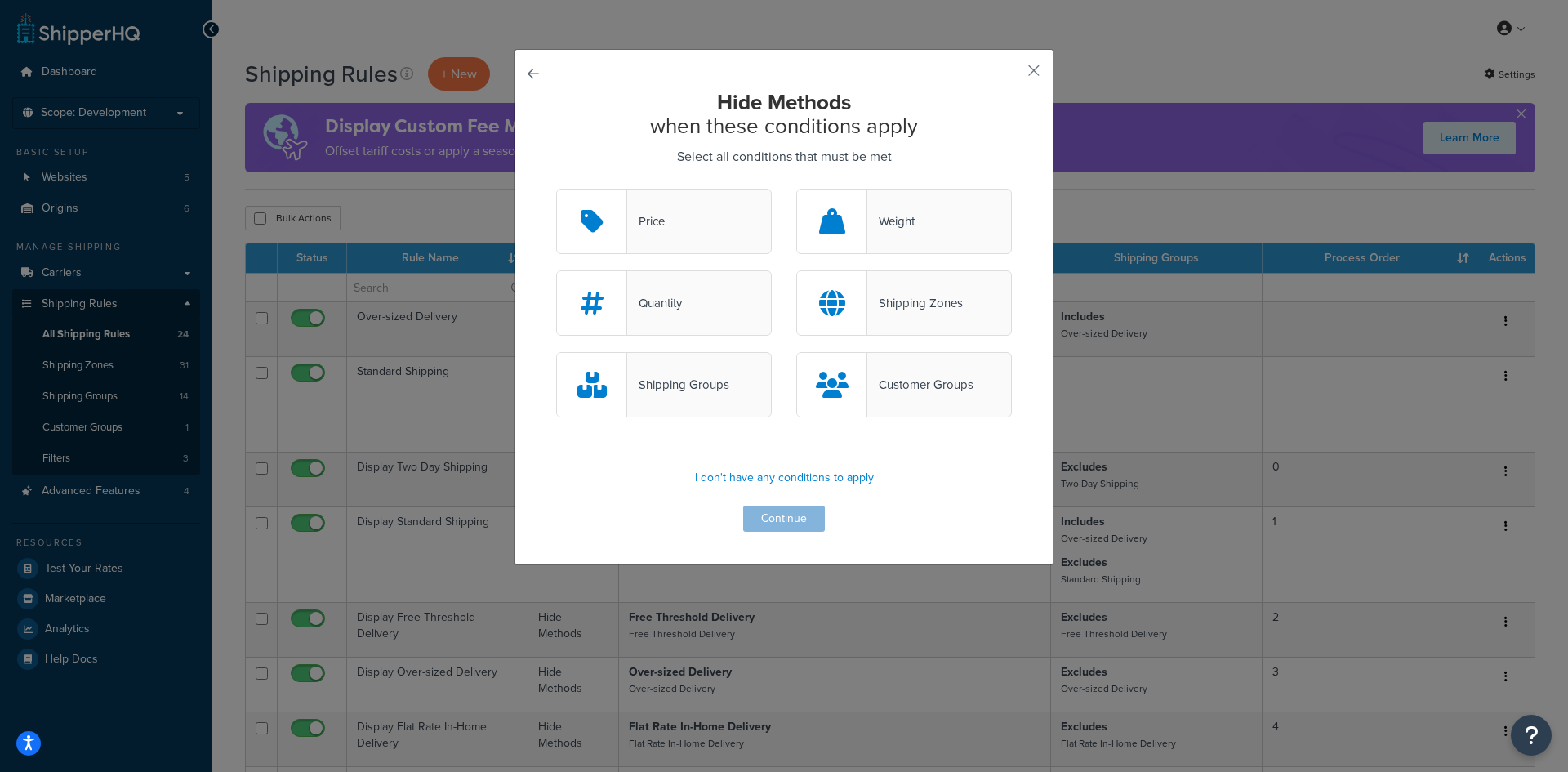
click at [907, 304] on div "Shipping Zones" at bounding box center [915, 304] width 96 height 23
click at [0, 0] on input "Shipping Zones" at bounding box center [0, 0] width 0 height 0
click at [716, 394] on div "Shipping Groups" at bounding box center [678, 385] width 102 height 23
click at [0, 0] on input "Shipping Groups" at bounding box center [0, 0] width 0 height 0
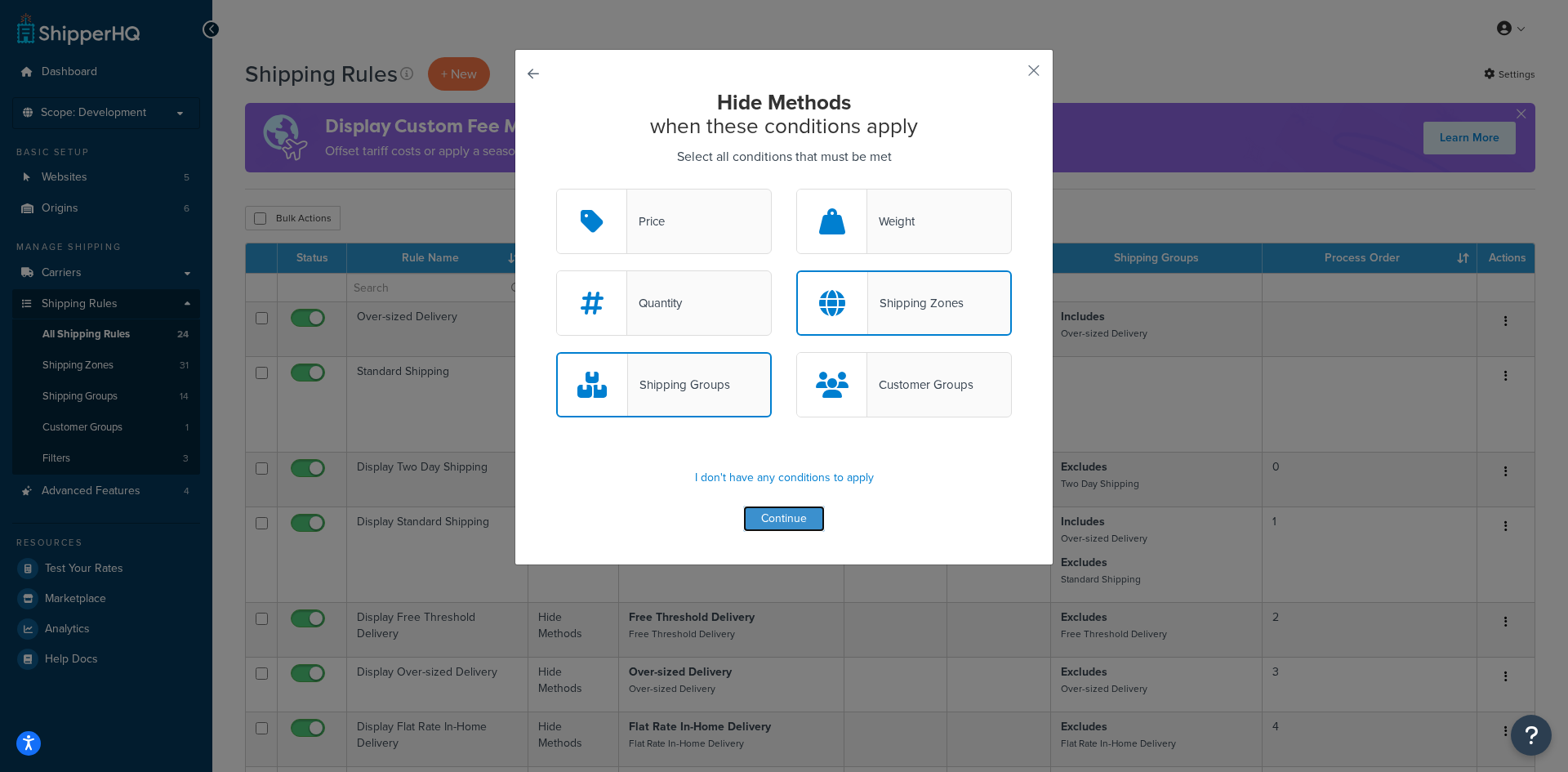
click at [788, 522] on button "Continue" at bounding box center [784, 518] width 81 height 26
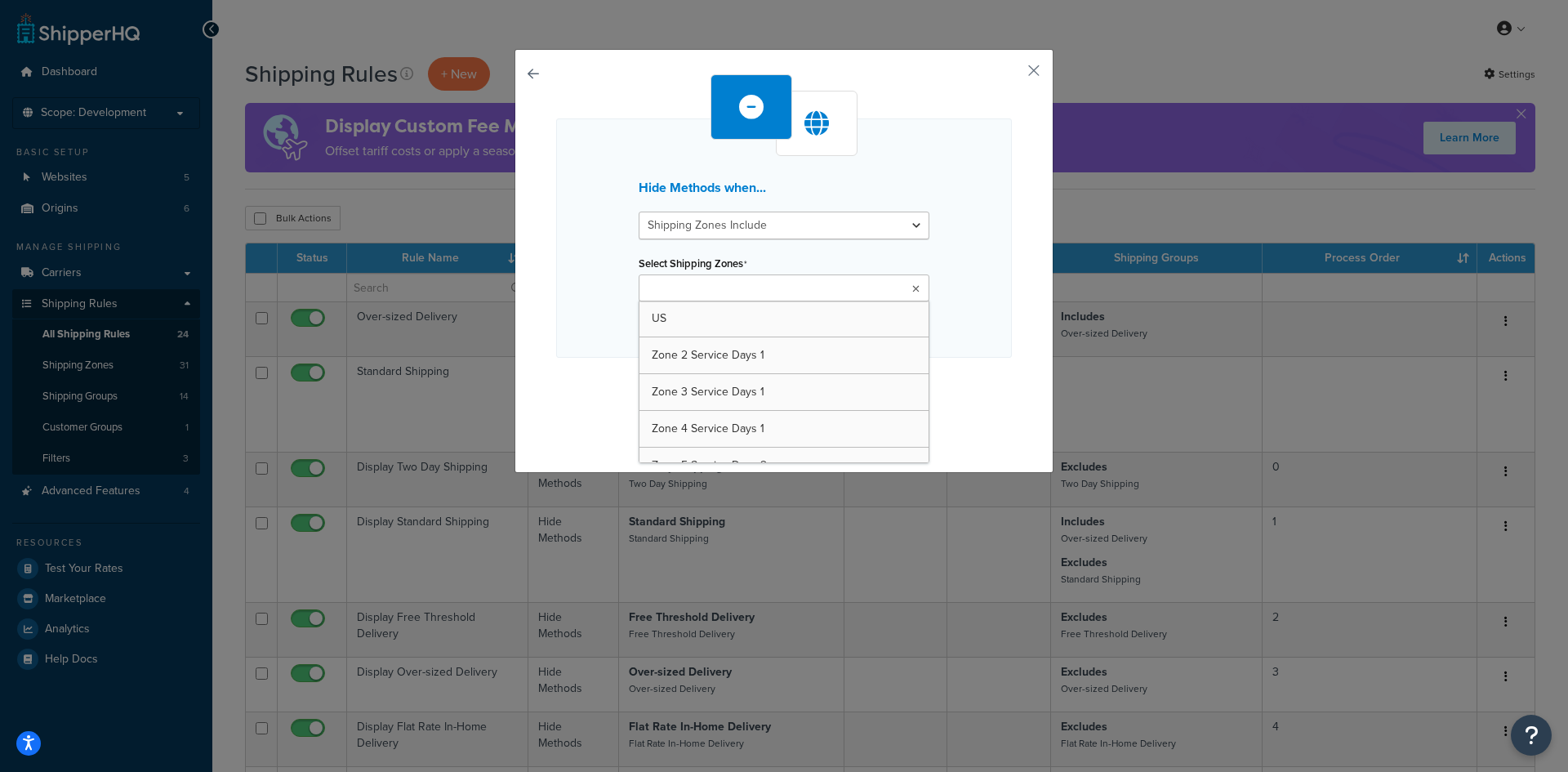
click at [768, 291] on ul at bounding box center [784, 288] width 291 height 27
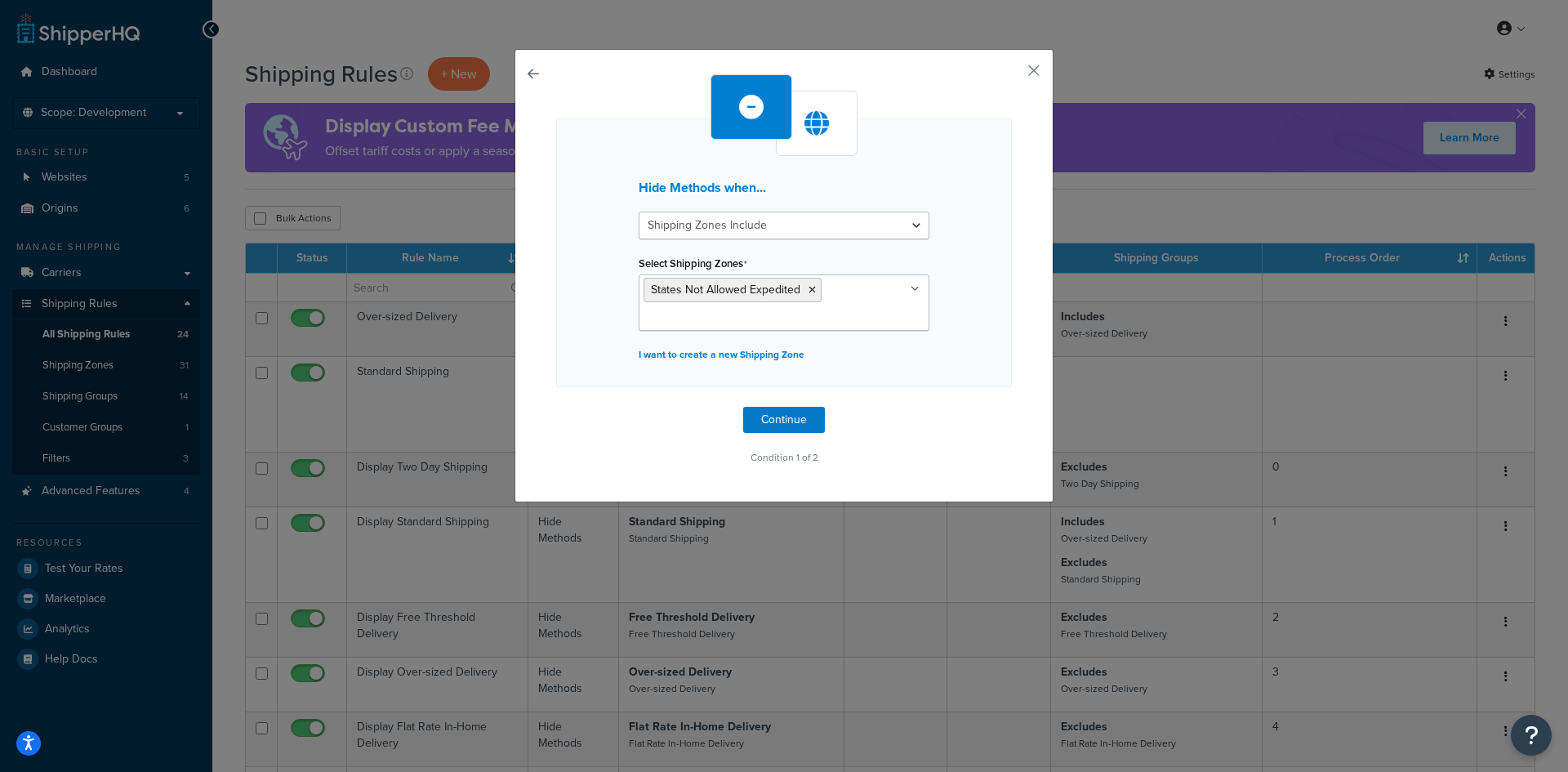
click at [969, 305] on div "Hide Methods when... Shipping Zones Include Shipping Zones Do Not Include Selec…" at bounding box center [784, 252] width 456 height 269
click at [786, 415] on button "Continue" at bounding box center [784, 419] width 81 height 26
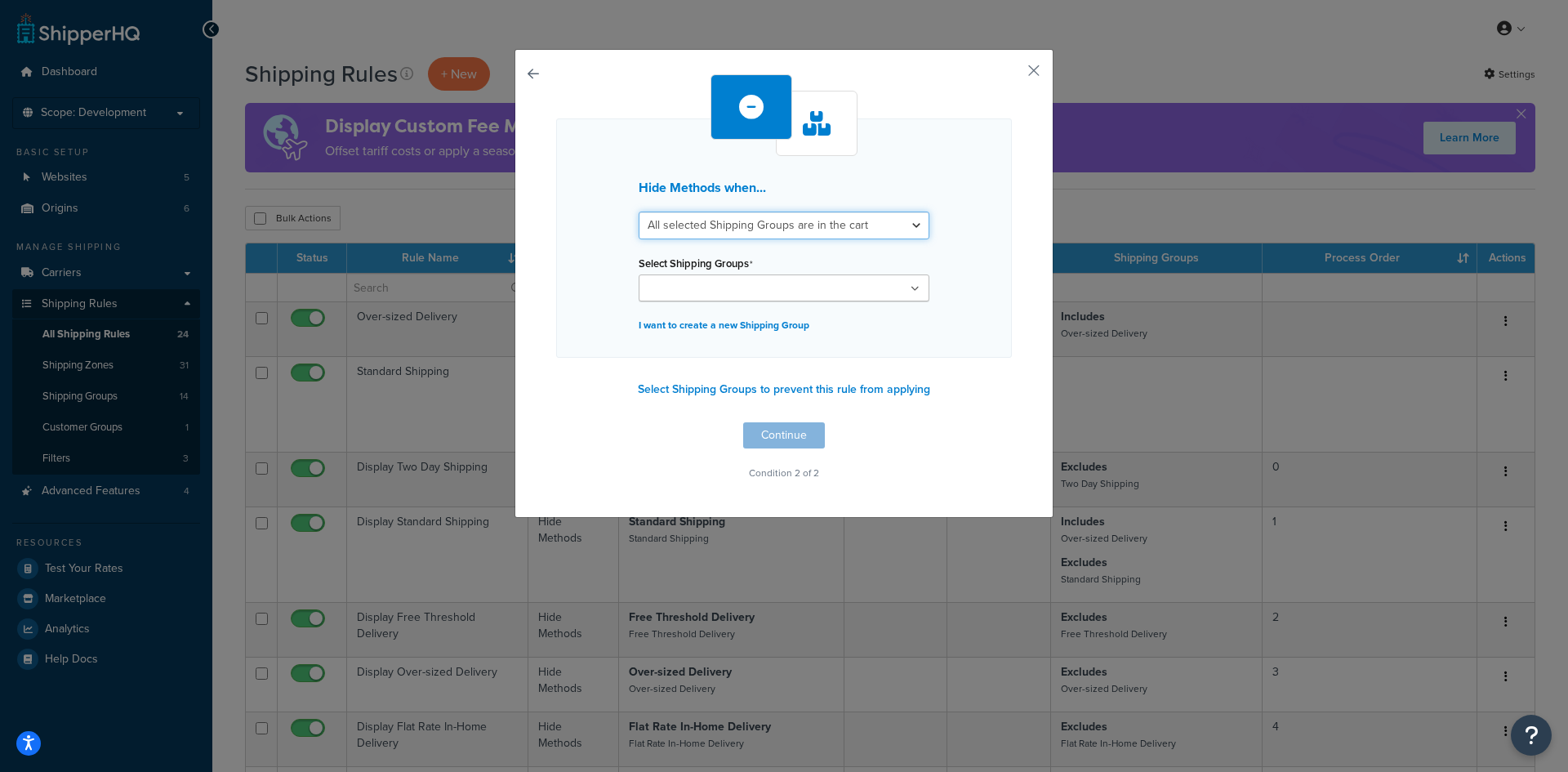
click at [761, 222] on select "All selected Shipping Groups are in the cart Any selected Shipping Groups are i…" at bounding box center [784, 225] width 291 height 27
click at [639, 211] on select "All selected Shipping Groups are in the cart Any selected Shipping Groups are i…" at bounding box center [784, 225] width 291 height 27
click at [738, 309] on div "Hide Methods when... All selected Shipping Groups are in the cart Any selected …" at bounding box center [784, 238] width 456 height 240
click at [742, 294] on input "Select Shipping Groups" at bounding box center [716, 290] width 145 height 18
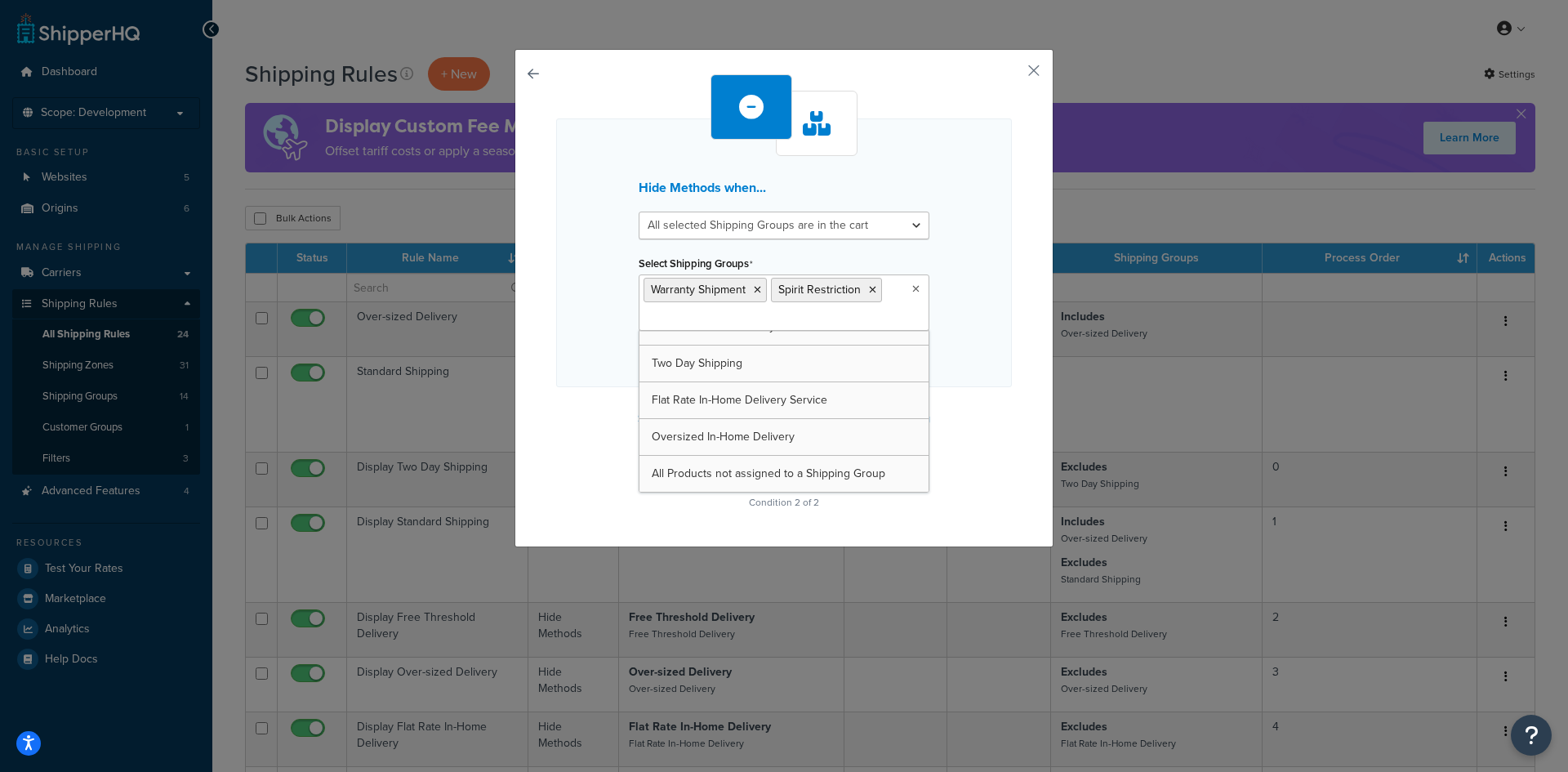
scroll to position [279, 0]
click at [754, 291] on icon at bounding box center [757, 290] width 7 height 10
click at [1008, 337] on div "Hide Methods when... All selected Shipping Groups are in the cart Any selected …" at bounding box center [784, 298] width 539 height 498
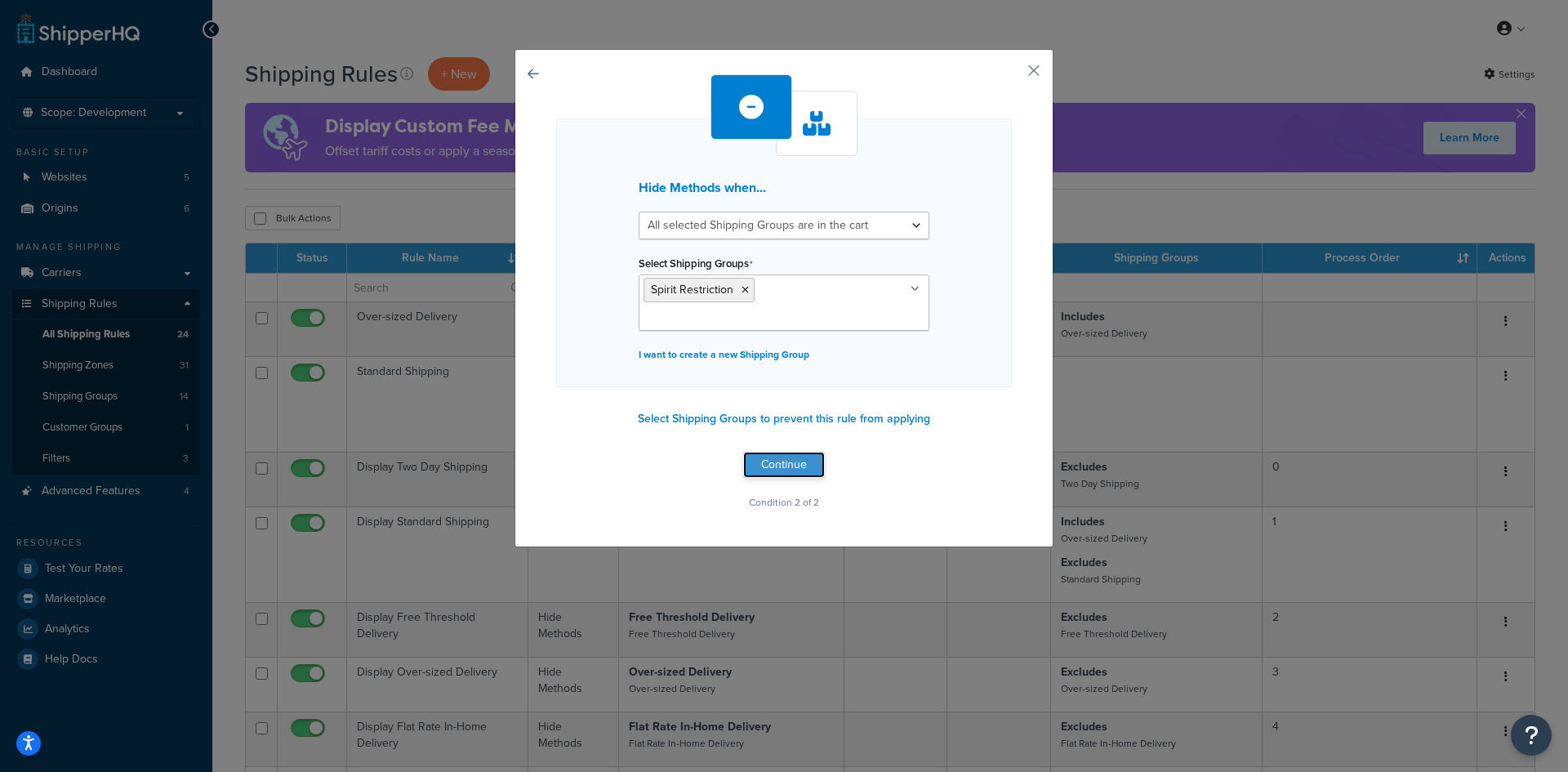
click at [786, 452] on button "Continue" at bounding box center [784, 464] width 81 height 26
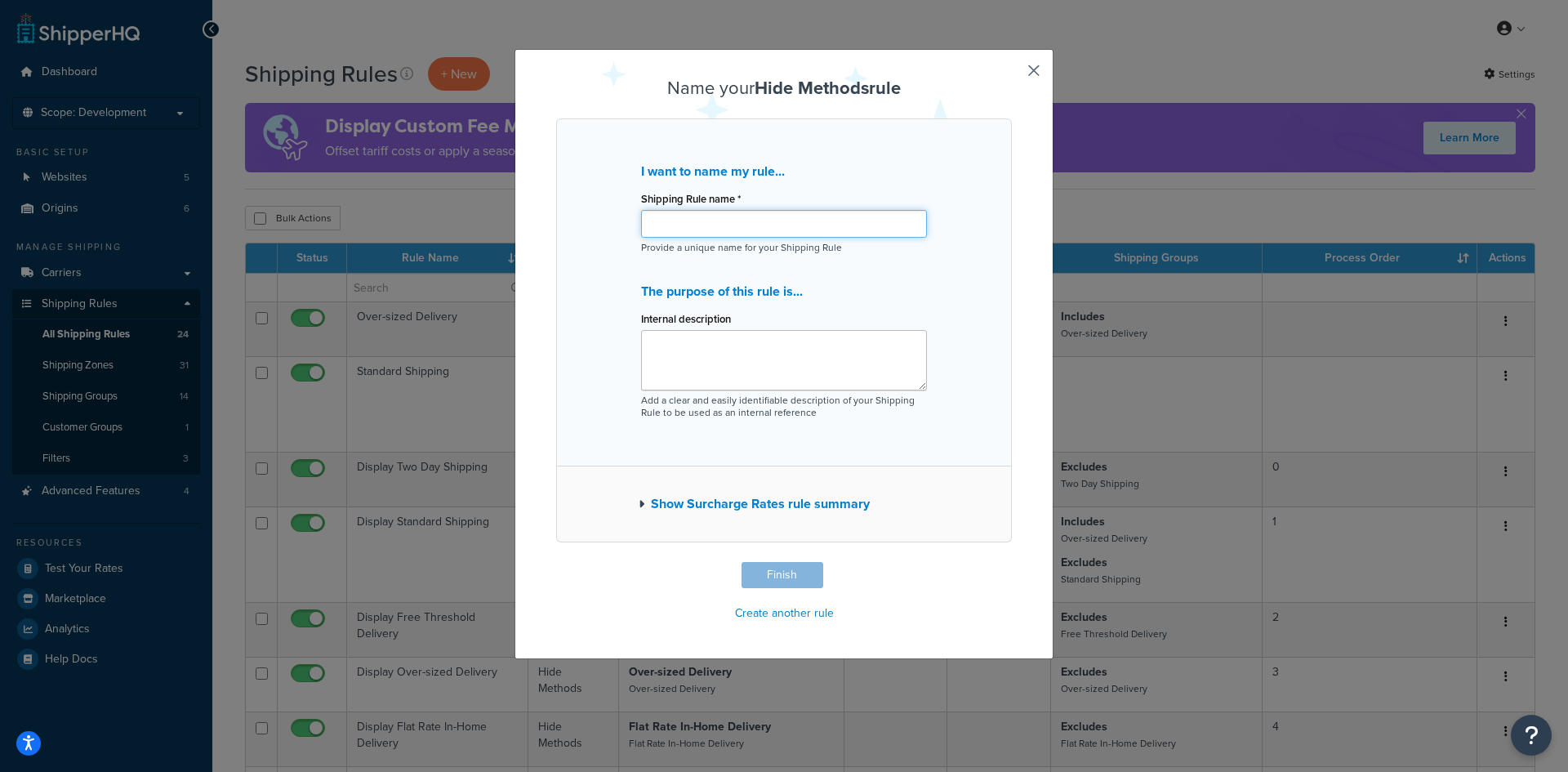
click at [721, 225] on input "Shipping Rule name *" at bounding box center [784, 223] width 286 height 27
type input "E"
type input "Spirit Expedited Not Allowed"
click at [766, 577] on button "Finish" at bounding box center [782, 575] width 81 height 26
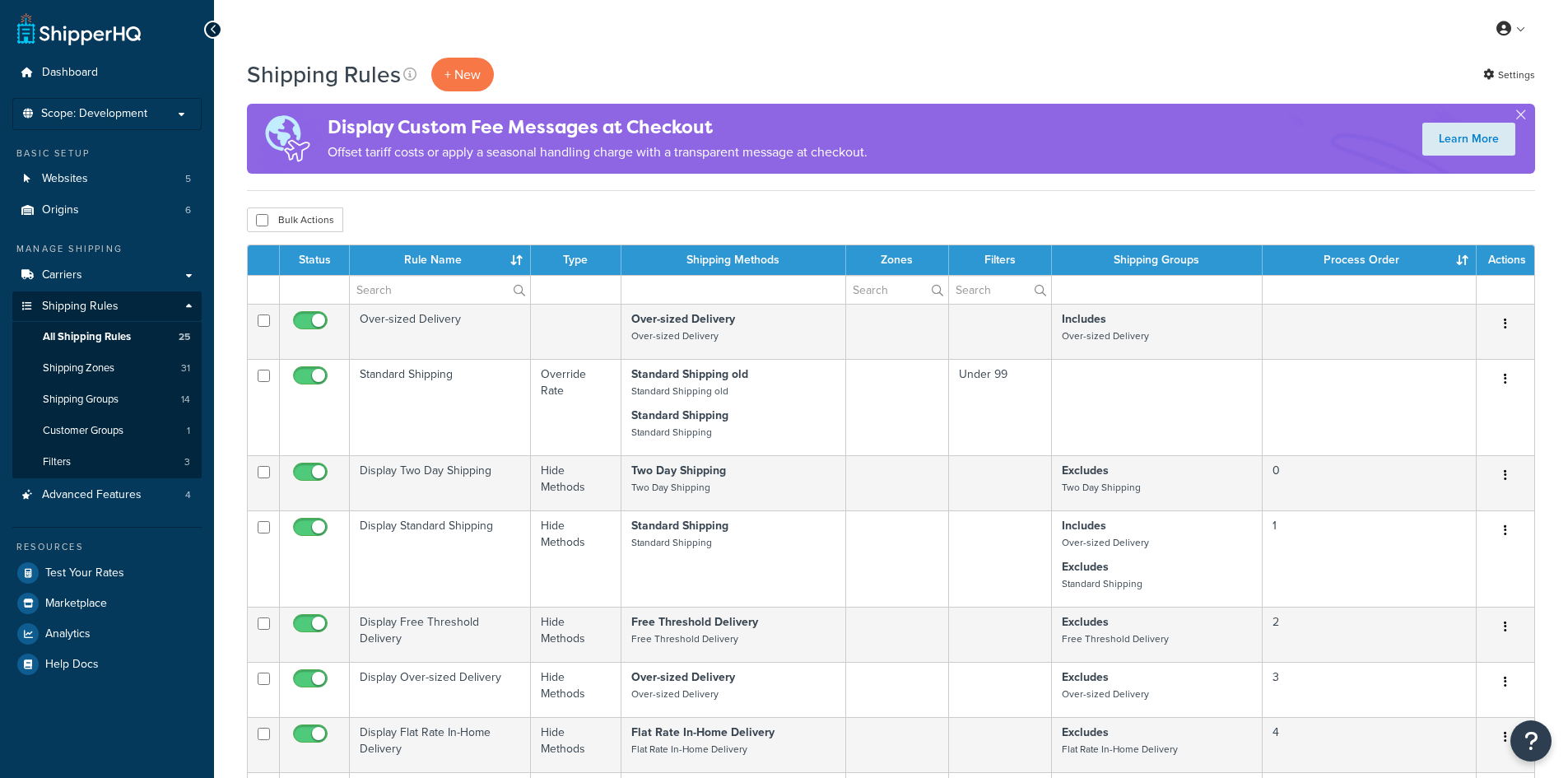
select select "1000"
click at [1188, 77] on div "Shipping Rules + New Settings" at bounding box center [891, 75] width 1288 height 34
click at [589, 29] on div "My Profile Billing Global Settings Contact Us Logout" at bounding box center [891, 29] width 1354 height 58
